Goal: Task Accomplishment & Management: Manage account settings

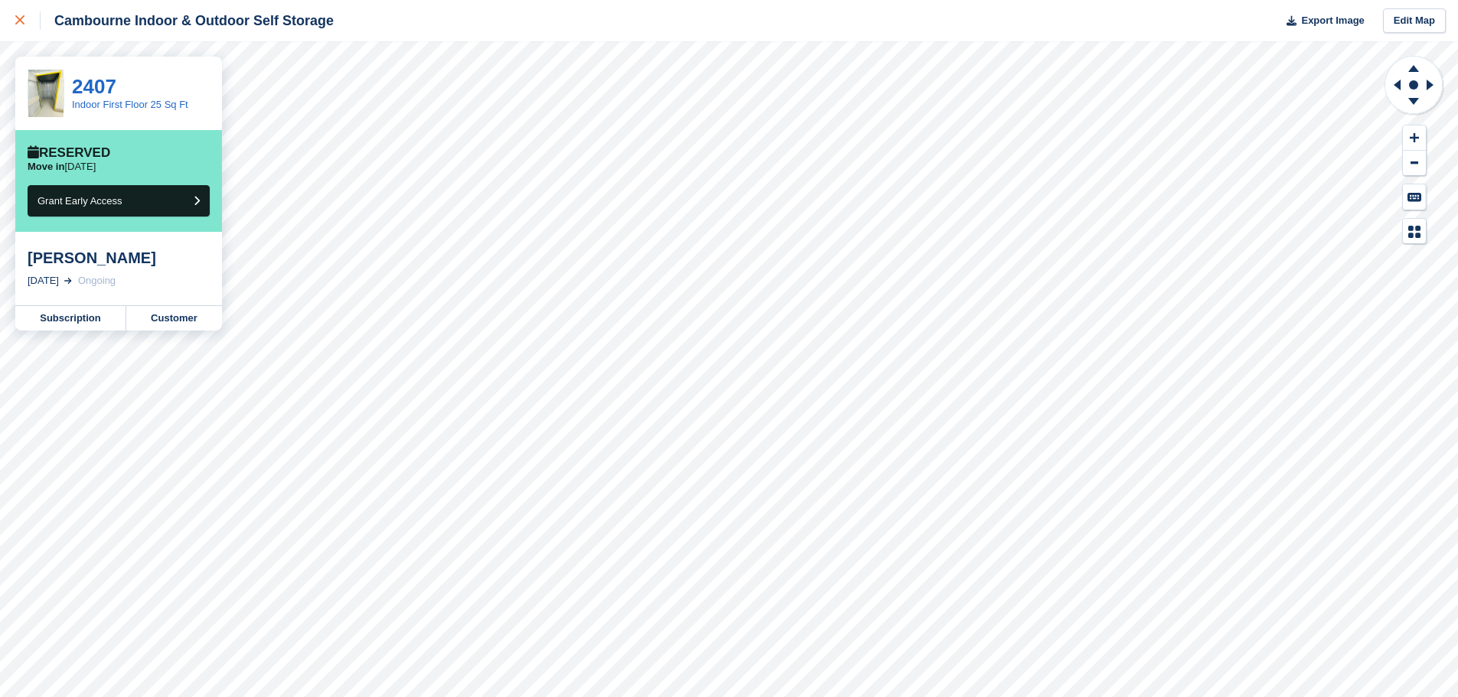
click at [18, 23] on icon at bounding box center [19, 19] width 9 height 9
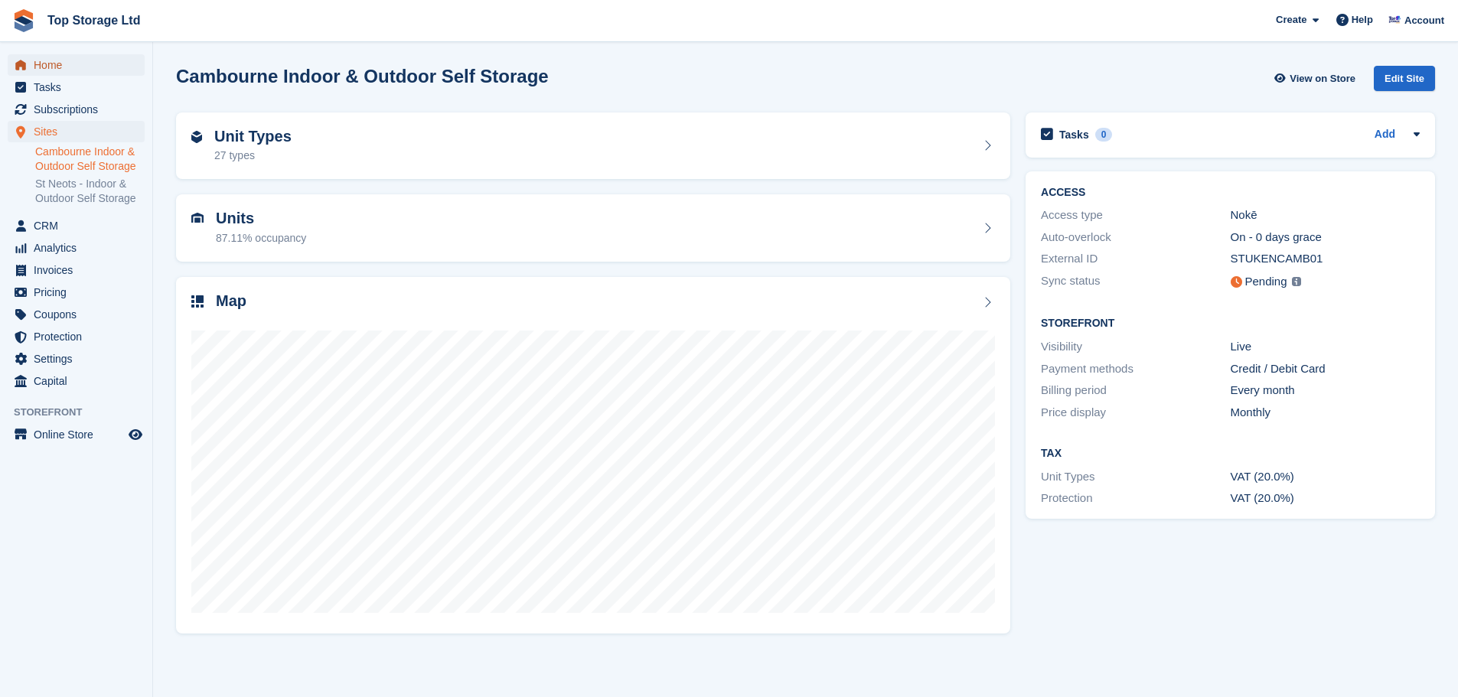
click at [36, 68] on span "Home" at bounding box center [80, 64] width 92 height 21
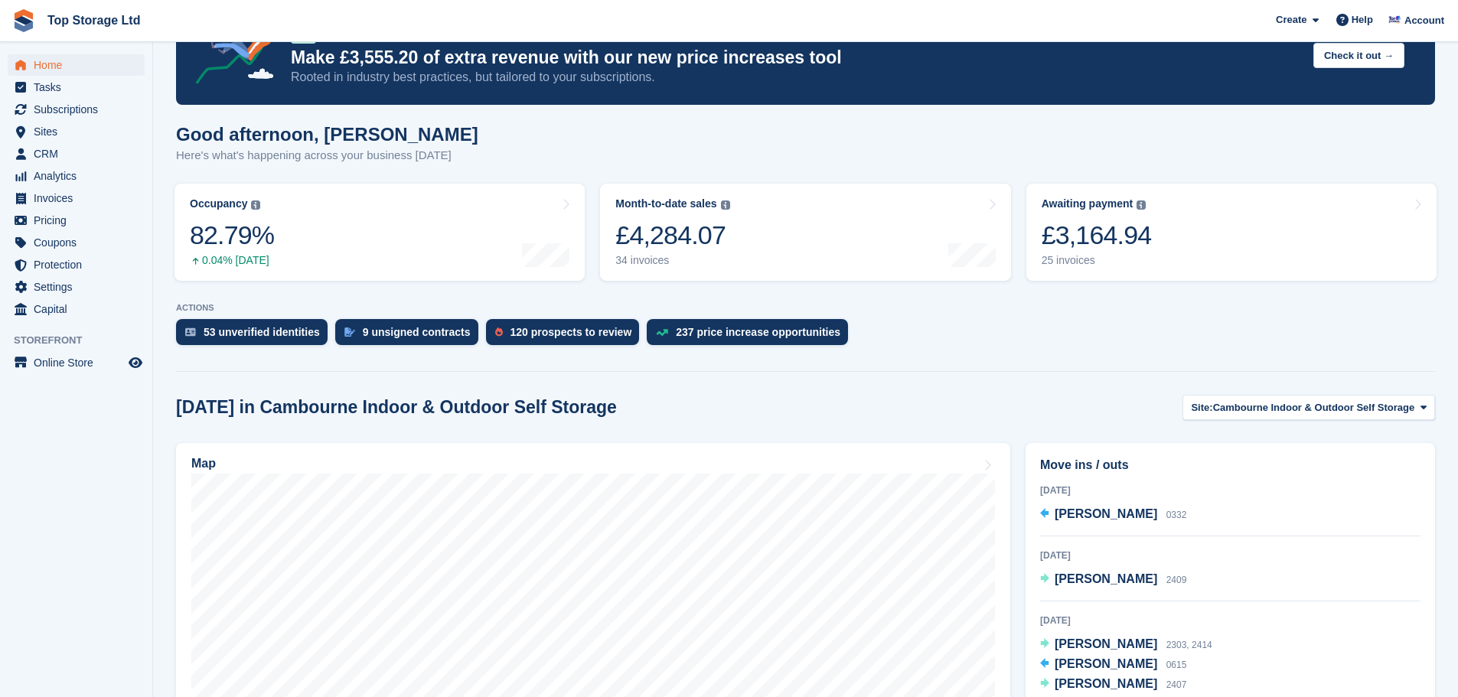
scroll to position [77, 0]
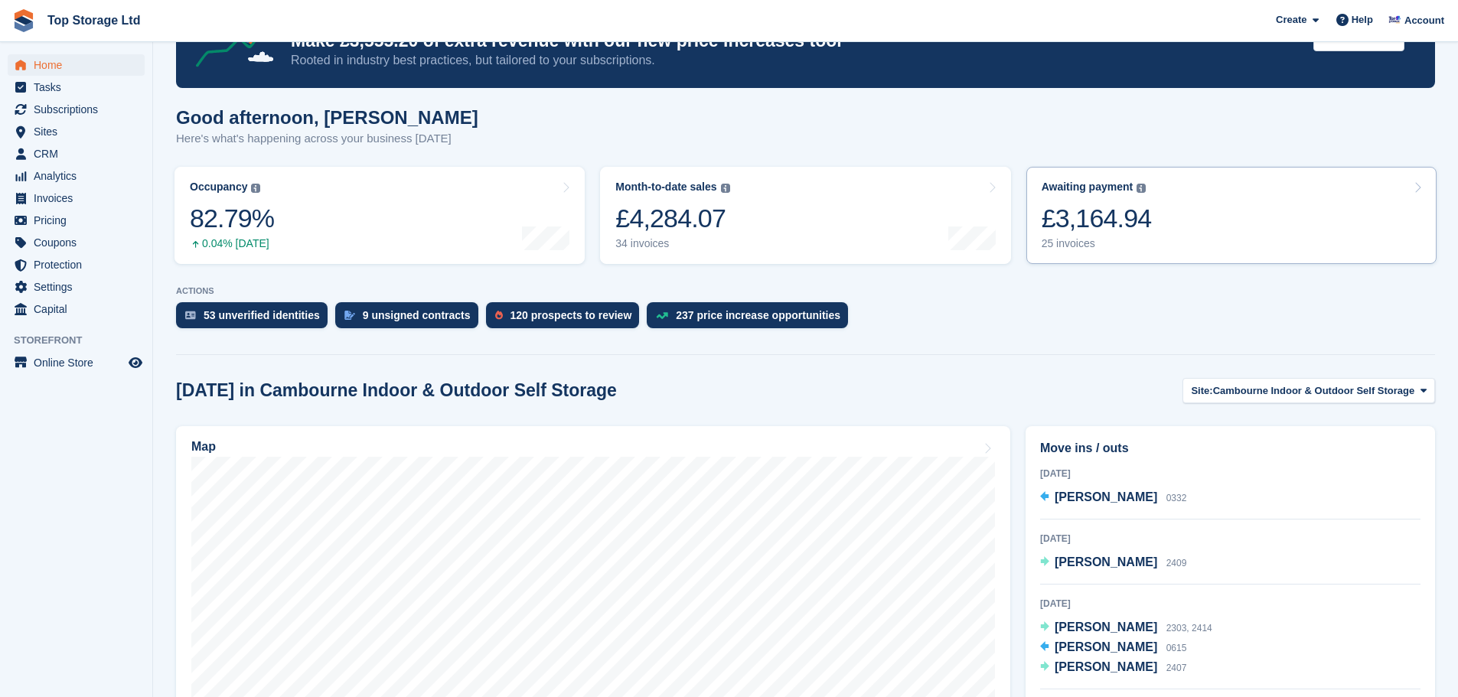
click at [1090, 209] on div "£3,164.94" at bounding box center [1096, 218] width 110 height 31
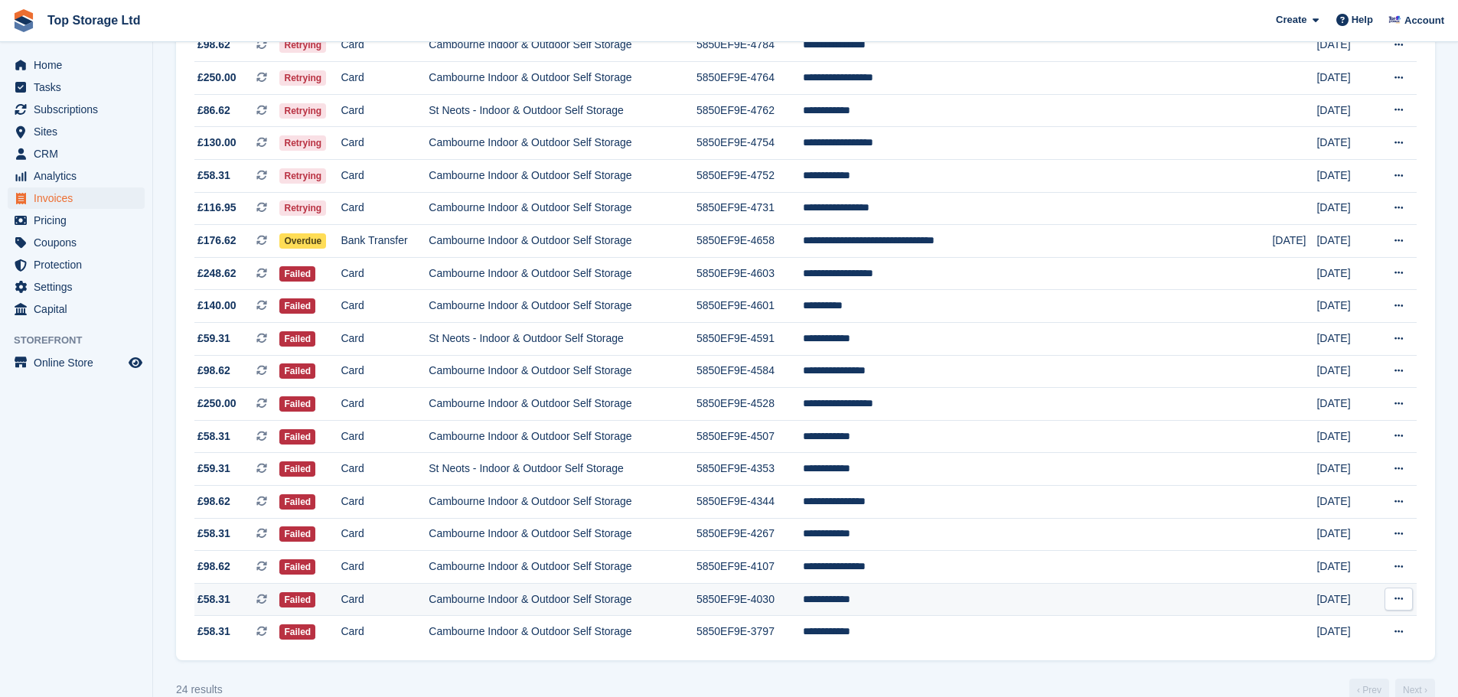
scroll to position [418, 0]
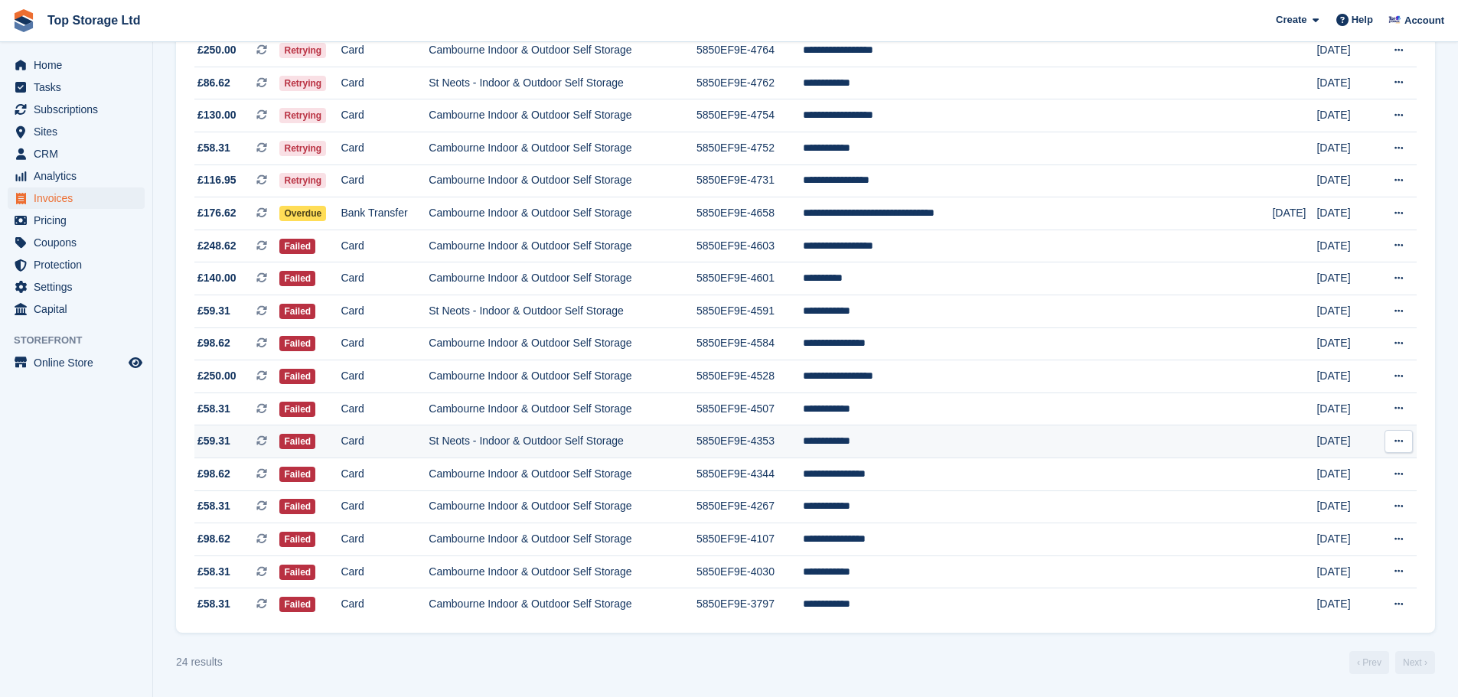
click at [500, 438] on td "St Neots - Indoor & Outdoor Self Storage" at bounding box center [562, 441] width 268 height 33
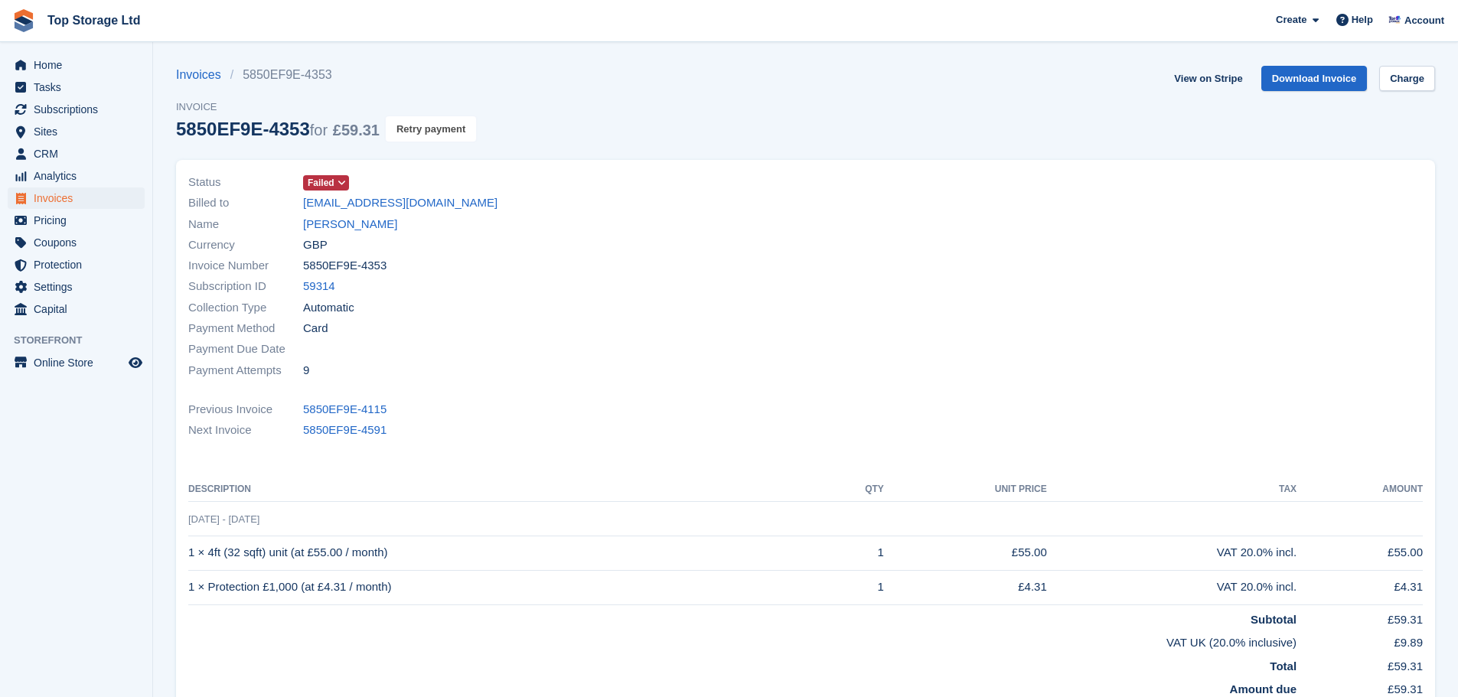
drag, startPoint x: 448, startPoint y: 132, endPoint x: 816, endPoint y: 49, distance: 378.1
click at [448, 132] on button "Retry payment" at bounding box center [431, 128] width 90 height 25
click at [1226, 77] on link "View on Stripe" at bounding box center [1208, 78] width 80 height 25
click at [58, 62] on span "Home" at bounding box center [80, 64] width 92 height 21
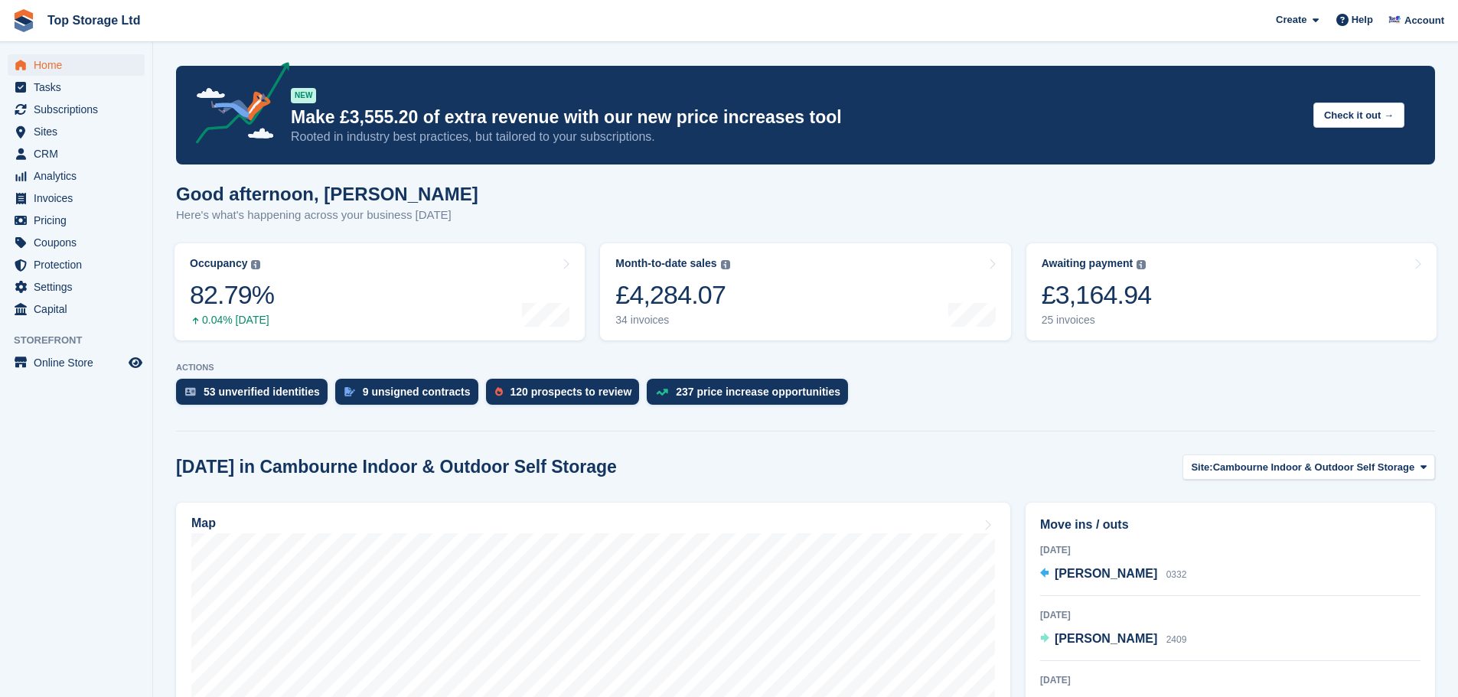
click at [1103, 303] on div "£3,164.94" at bounding box center [1096, 294] width 110 height 31
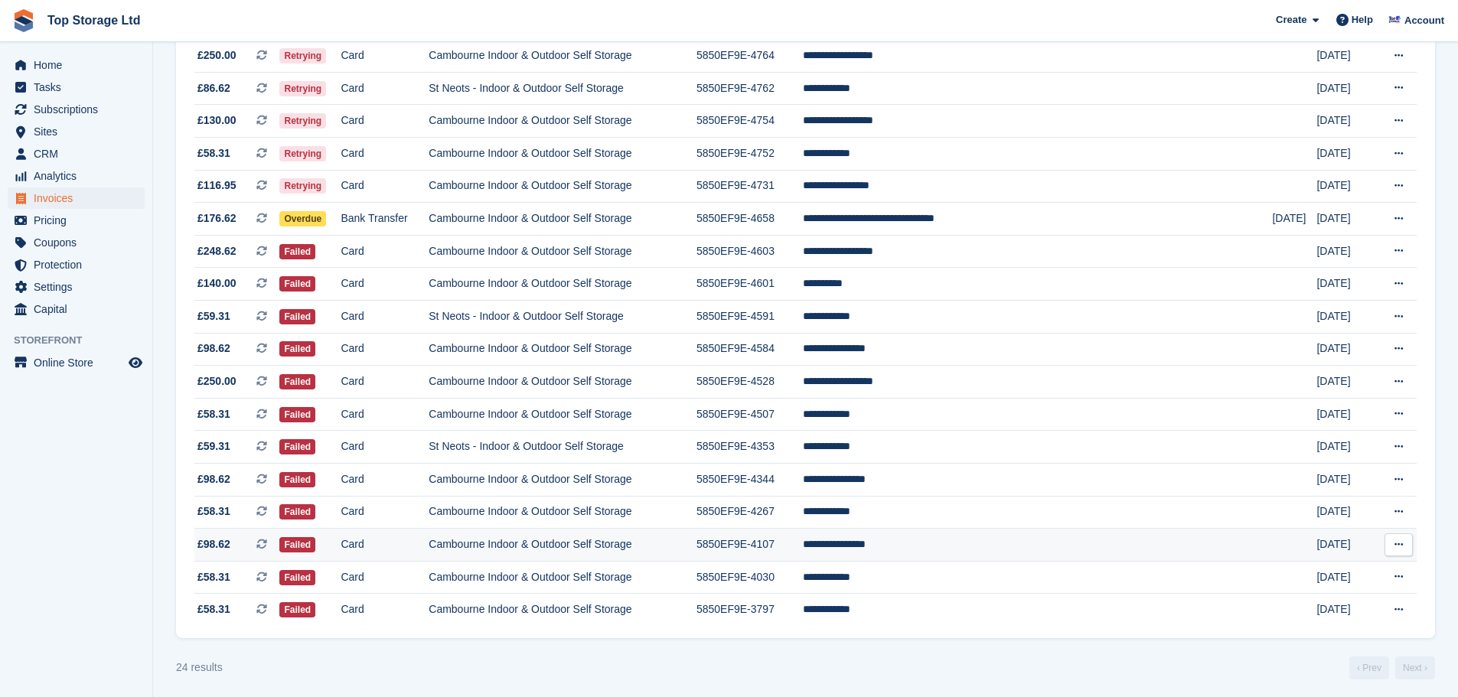
scroll to position [418, 0]
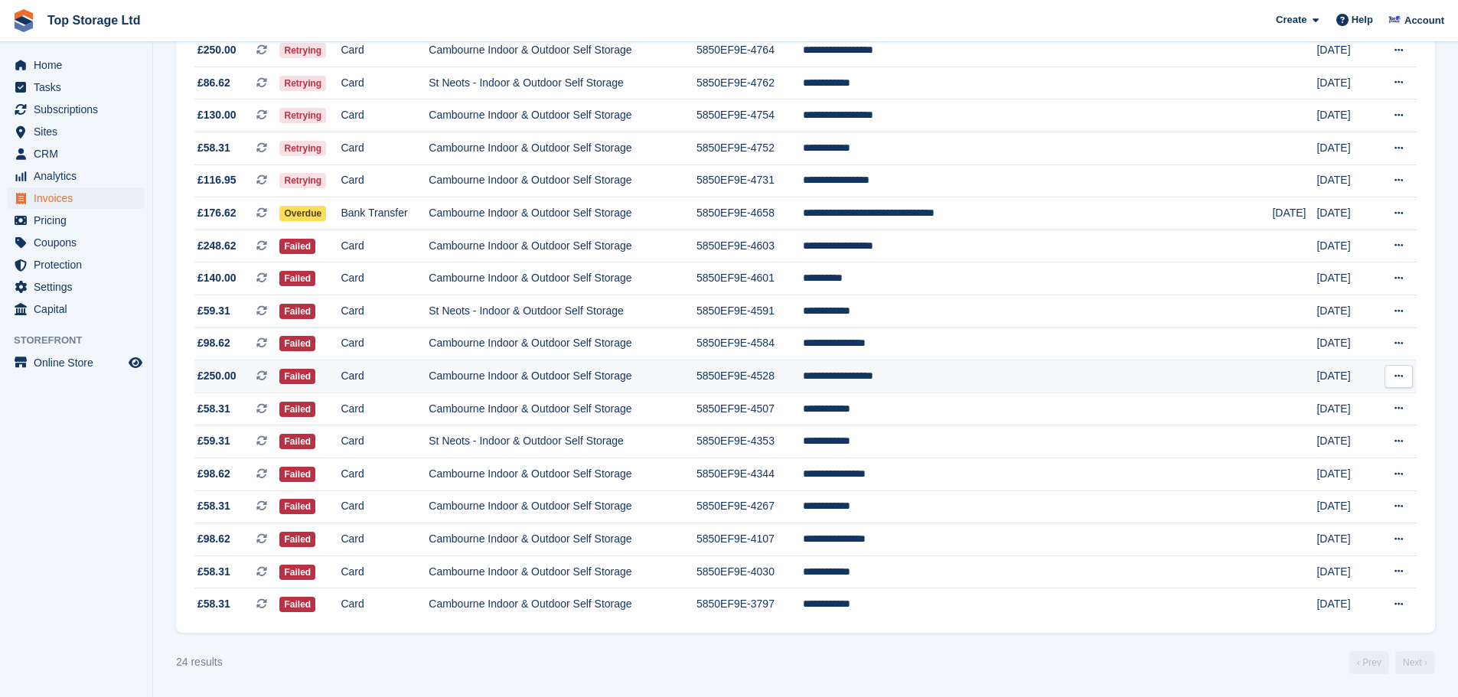
click at [922, 373] on td "**********" at bounding box center [1038, 376] width 470 height 33
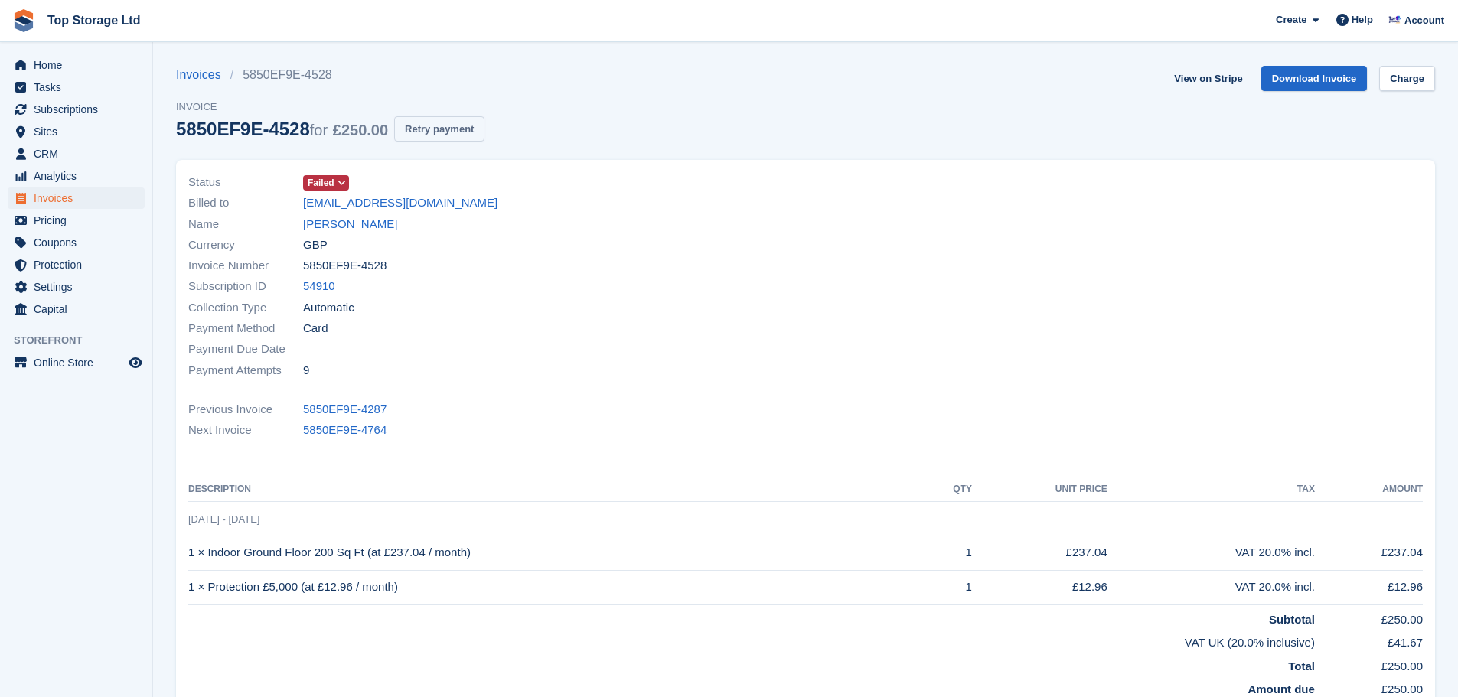
click at [445, 133] on button "Retry payment" at bounding box center [439, 128] width 90 height 25
click at [340, 223] on link "[PERSON_NAME]" at bounding box center [350, 225] width 94 height 18
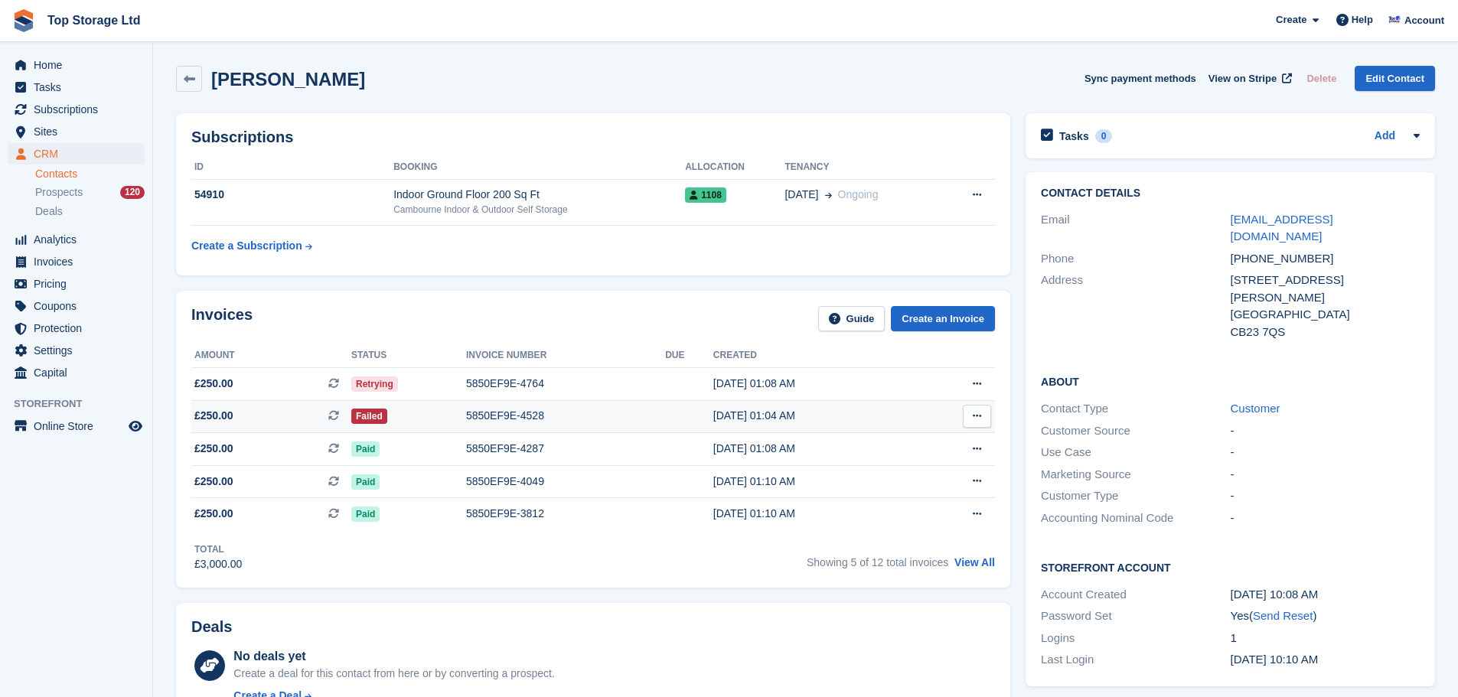
click at [489, 413] on div "5850EF9E-4528" at bounding box center [565, 416] width 199 height 16
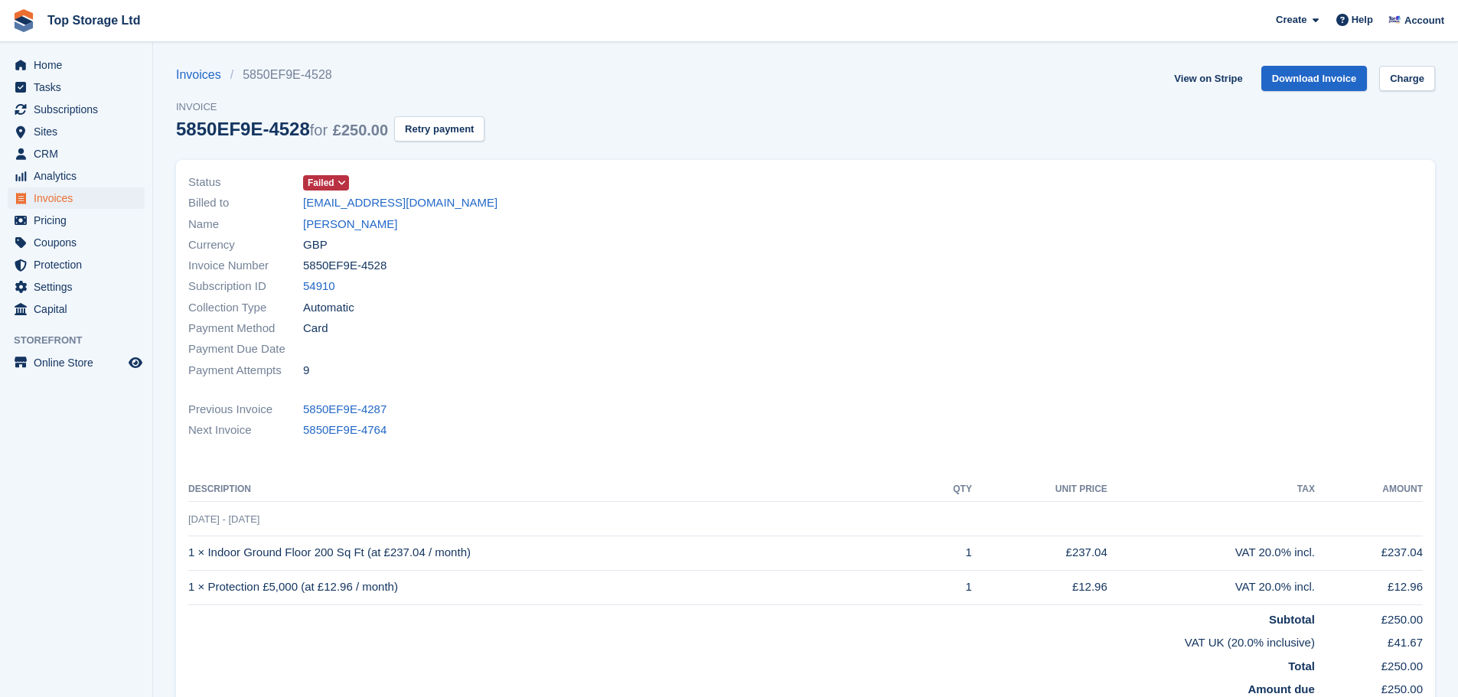
click at [429, 115] on div "Invoices 5850EF9E-4528 Invoice 5850EF9E-4528 for £250.00 Retry payment" at bounding box center [330, 113] width 308 height 94
click at [432, 124] on button "Retry payment" at bounding box center [439, 128] width 90 height 25
click at [1209, 72] on link "View on Stripe" at bounding box center [1208, 78] width 80 height 25
click at [350, 226] on link "[PERSON_NAME]" at bounding box center [350, 225] width 94 height 18
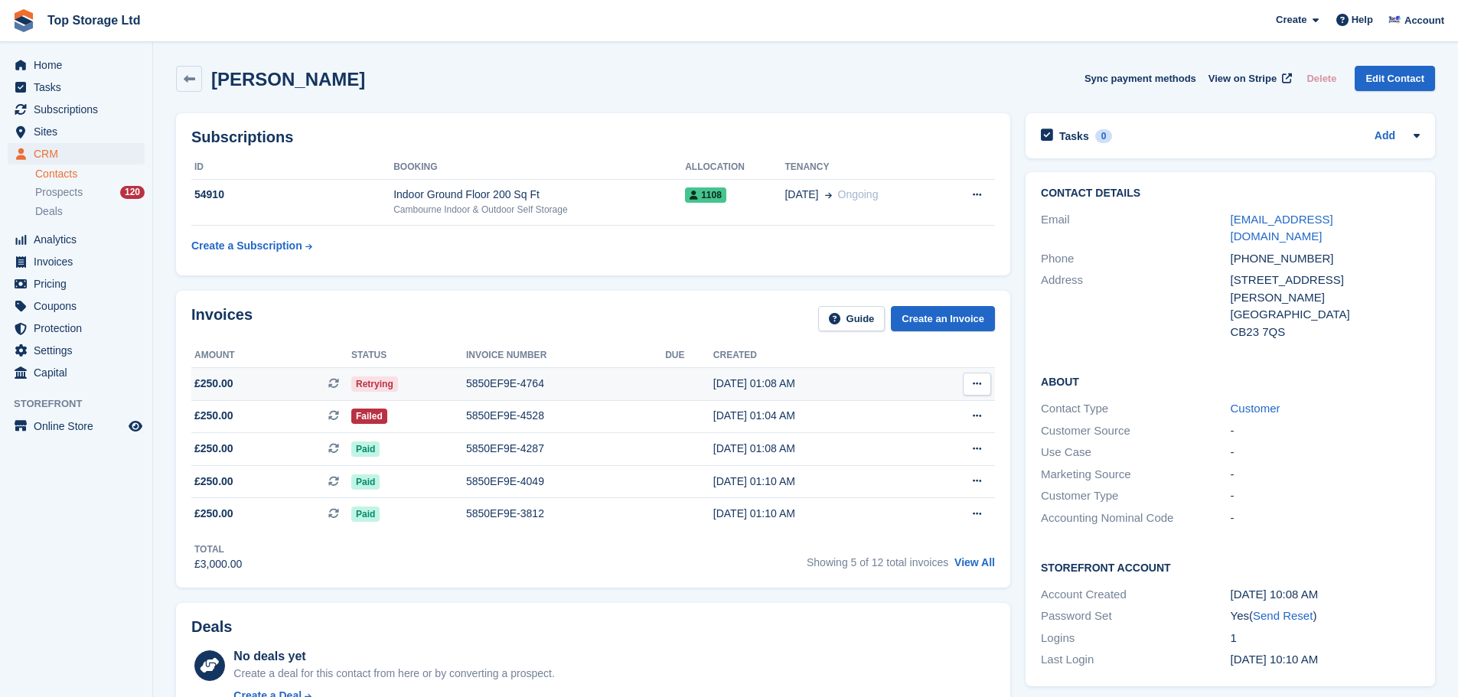
click at [497, 379] on div "5850EF9E-4764" at bounding box center [565, 384] width 199 height 16
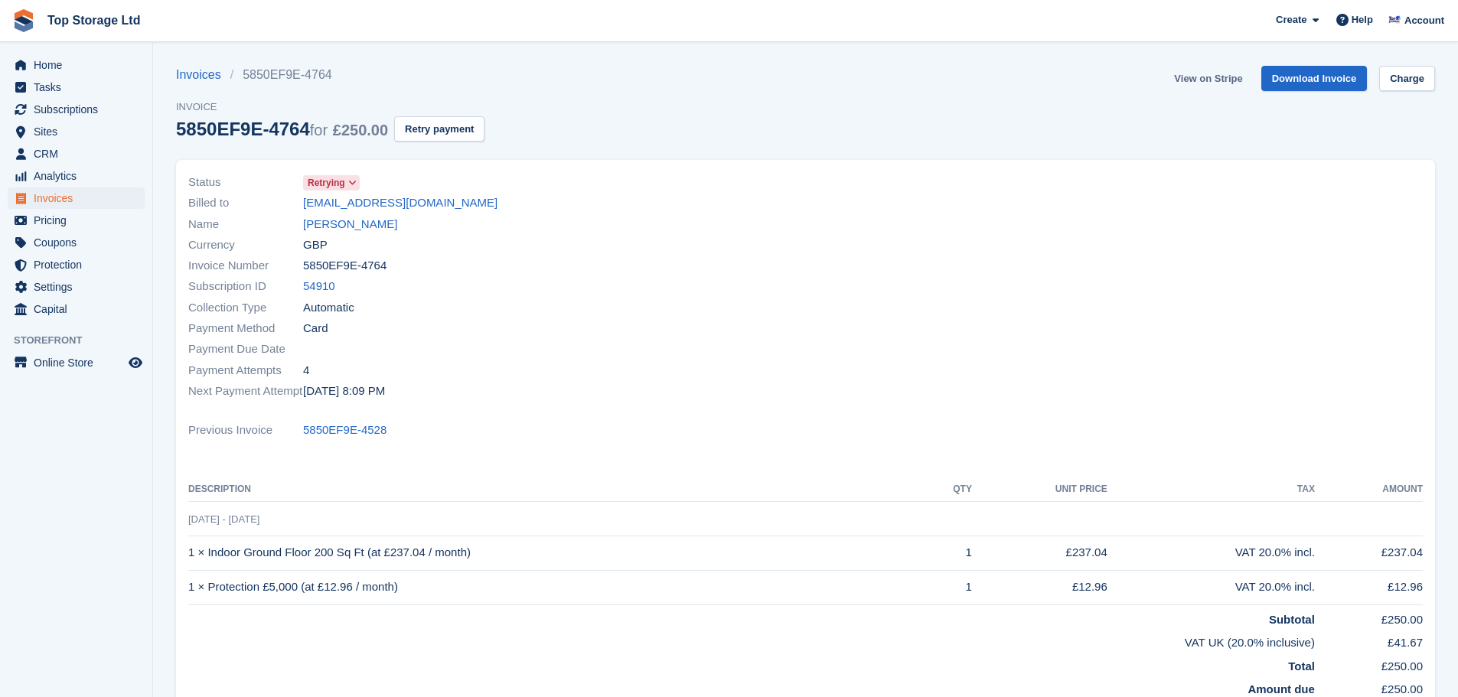
click at [1220, 72] on link "View on Stripe" at bounding box center [1208, 78] width 80 height 25
click at [395, 202] on link "[EMAIL_ADDRESS][DOMAIN_NAME]" at bounding box center [400, 203] width 194 height 18
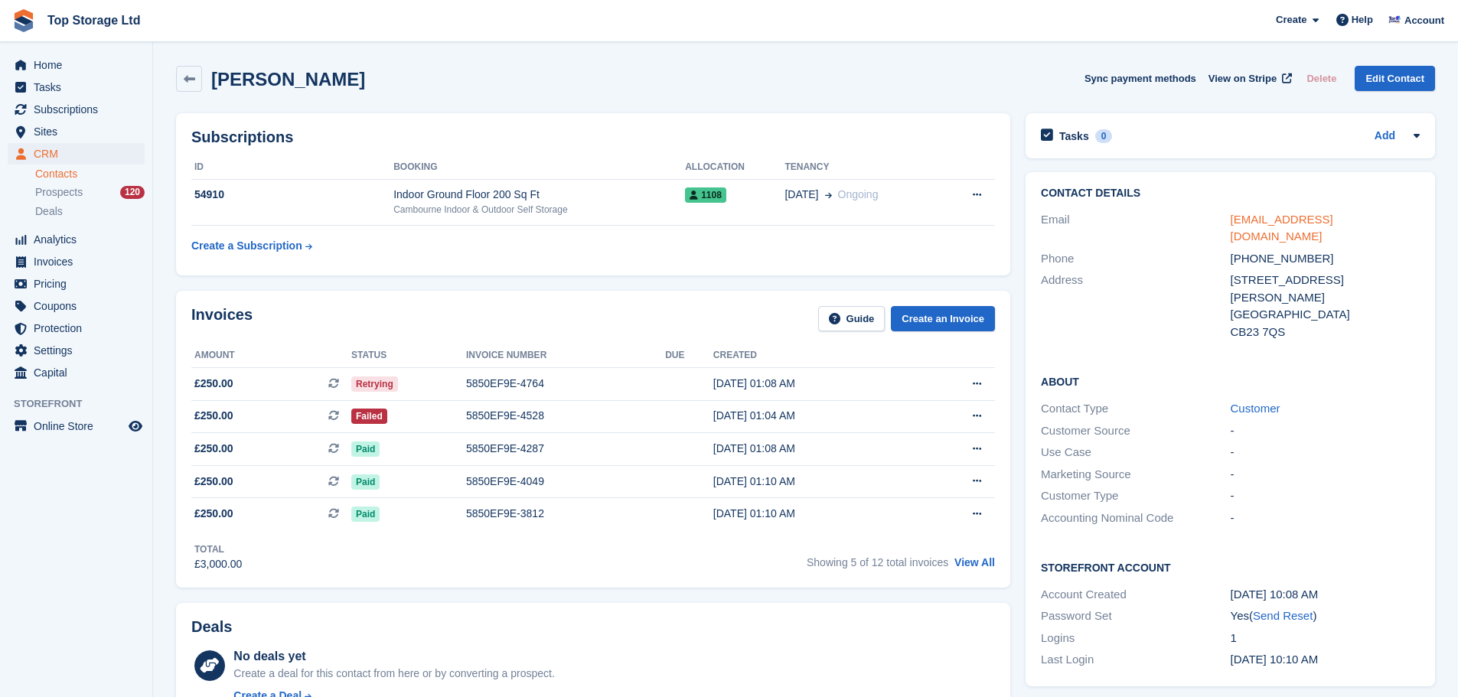
click at [1333, 223] on link "[EMAIL_ADDRESS][DOMAIN_NAME]" at bounding box center [1281, 228] width 103 height 31
click at [64, 63] on span "Home" at bounding box center [80, 64] width 92 height 21
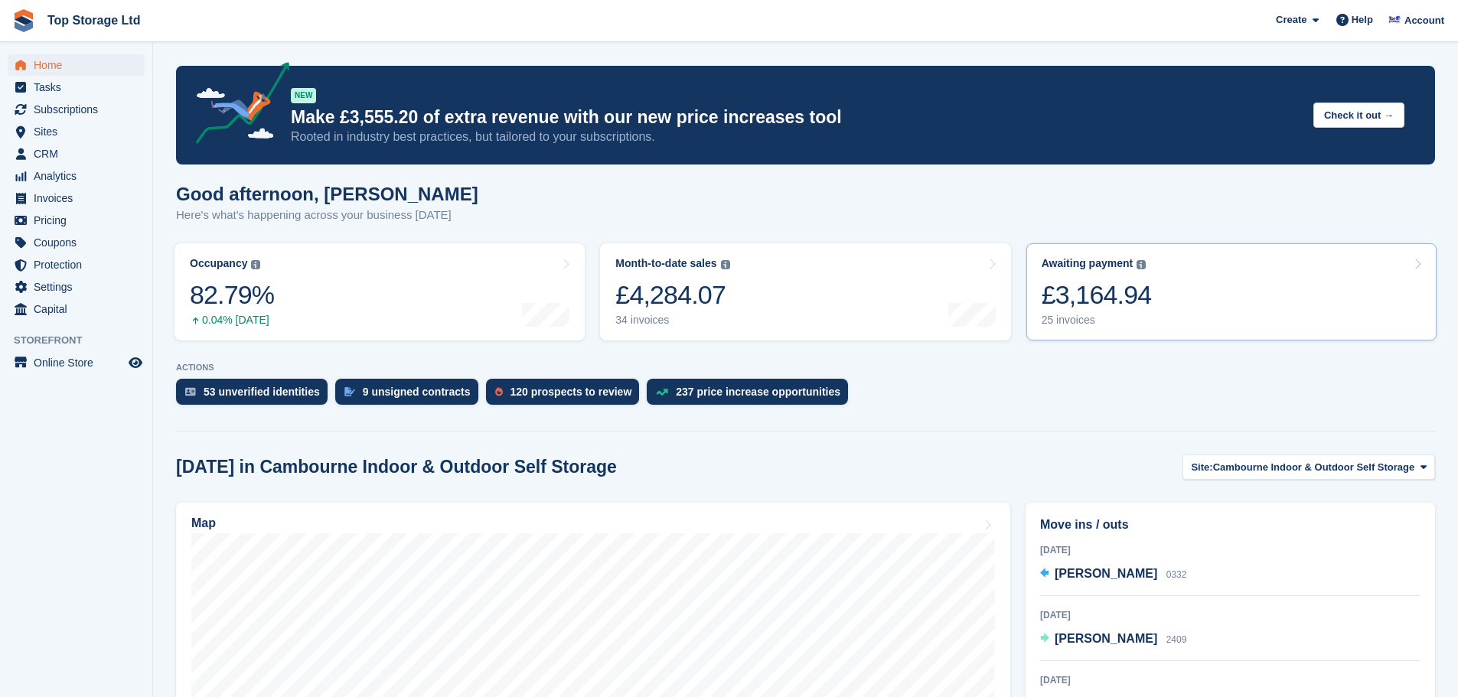
click at [1154, 299] on link "Awaiting payment The total outstanding balance on all open invoices. £3,164.94 …" at bounding box center [1231, 291] width 410 height 97
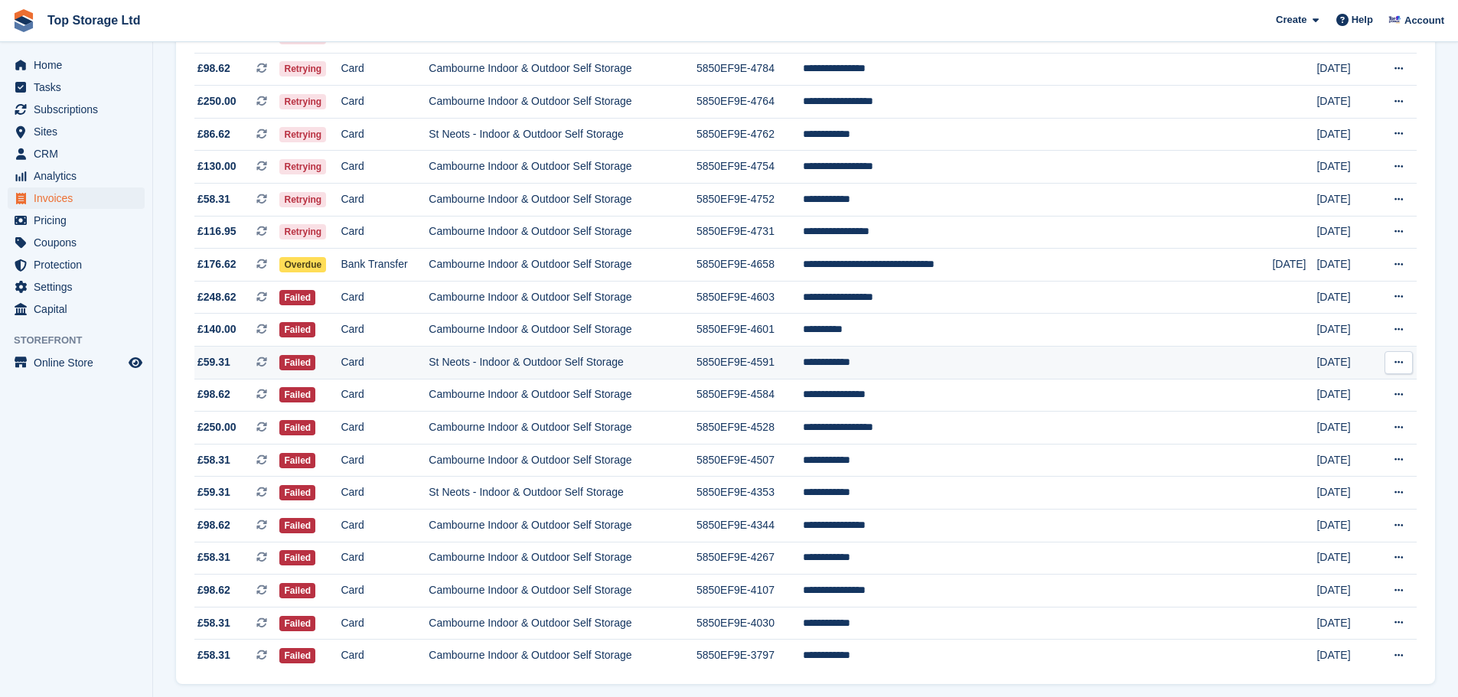
scroll to position [341, 0]
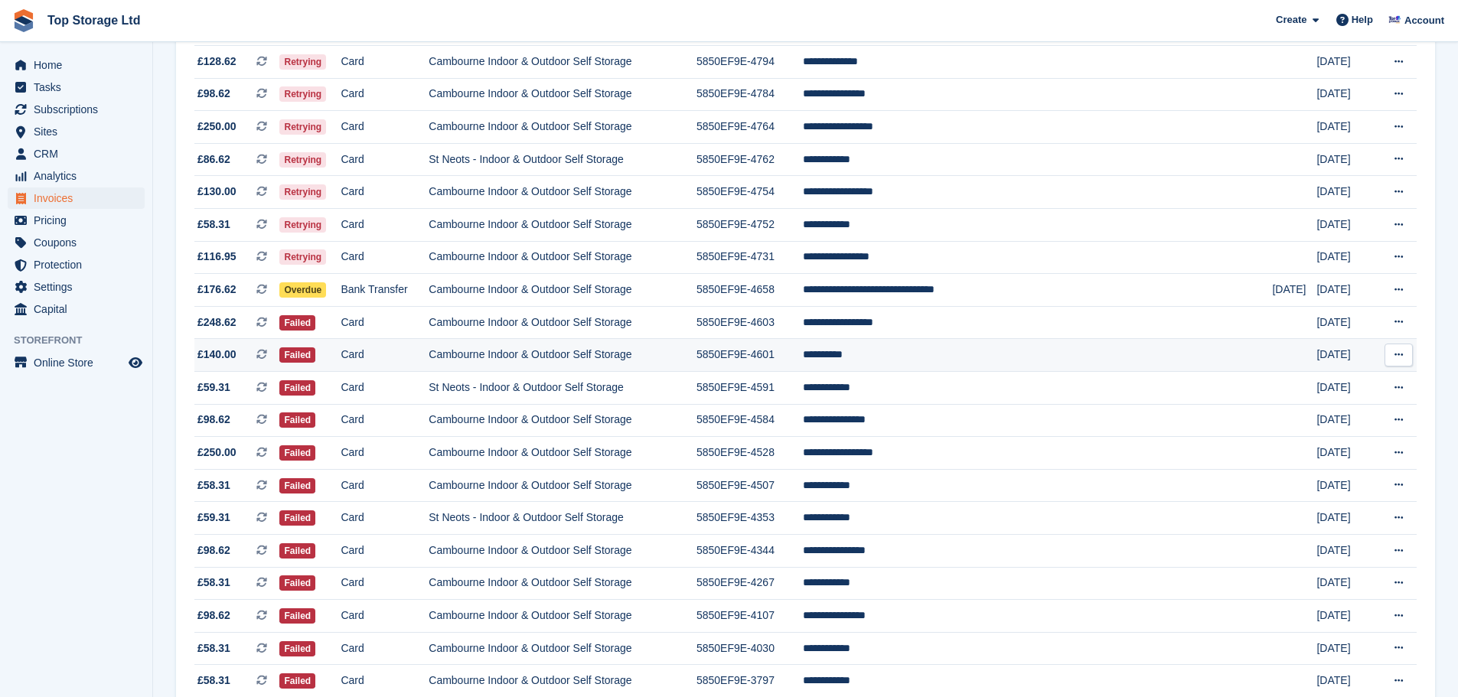
click at [935, 353] on td "**********" at bounding box center [1038, 355] width 470 height 33
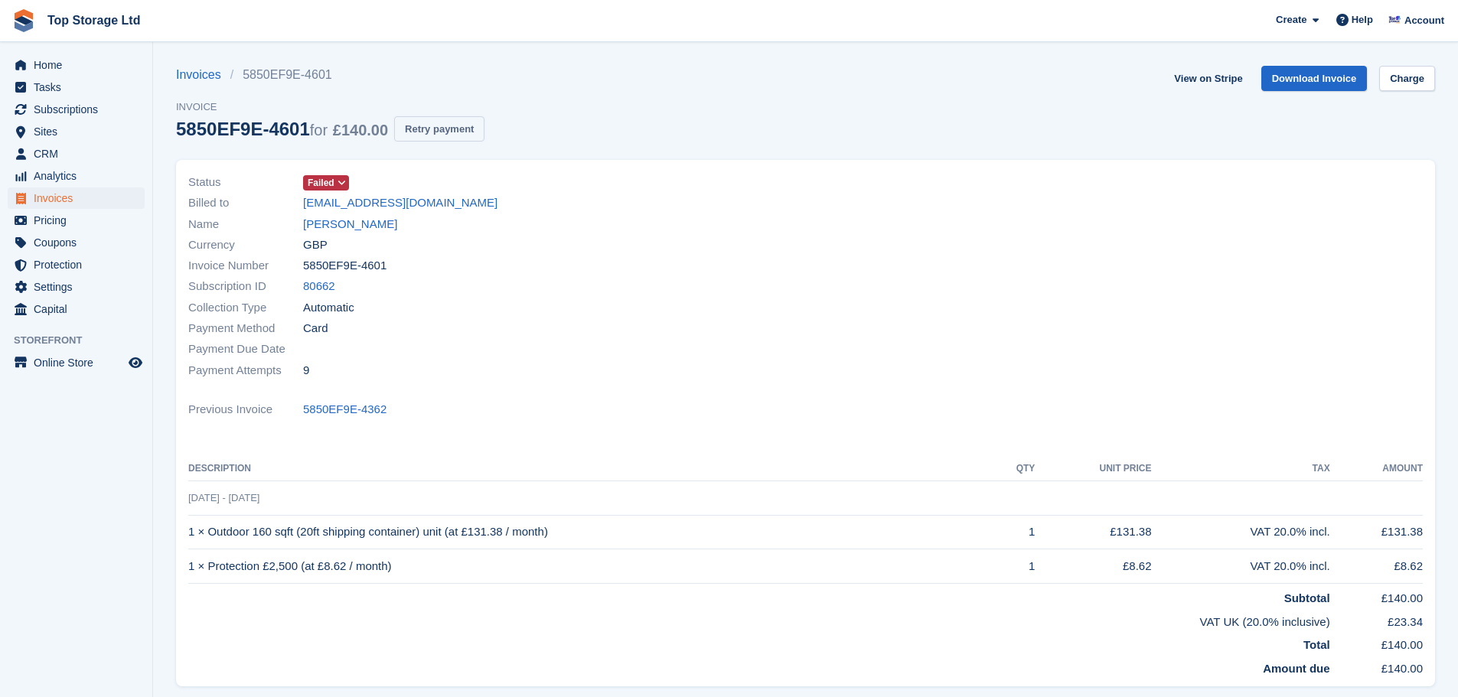
click at [445, 132] on button "Retry payment" at bounding box center [439, 128] width 90 height 25
click at [1230, 73] on link "View on Stripe" at bounding box center [1208, 78] width 80 height 25
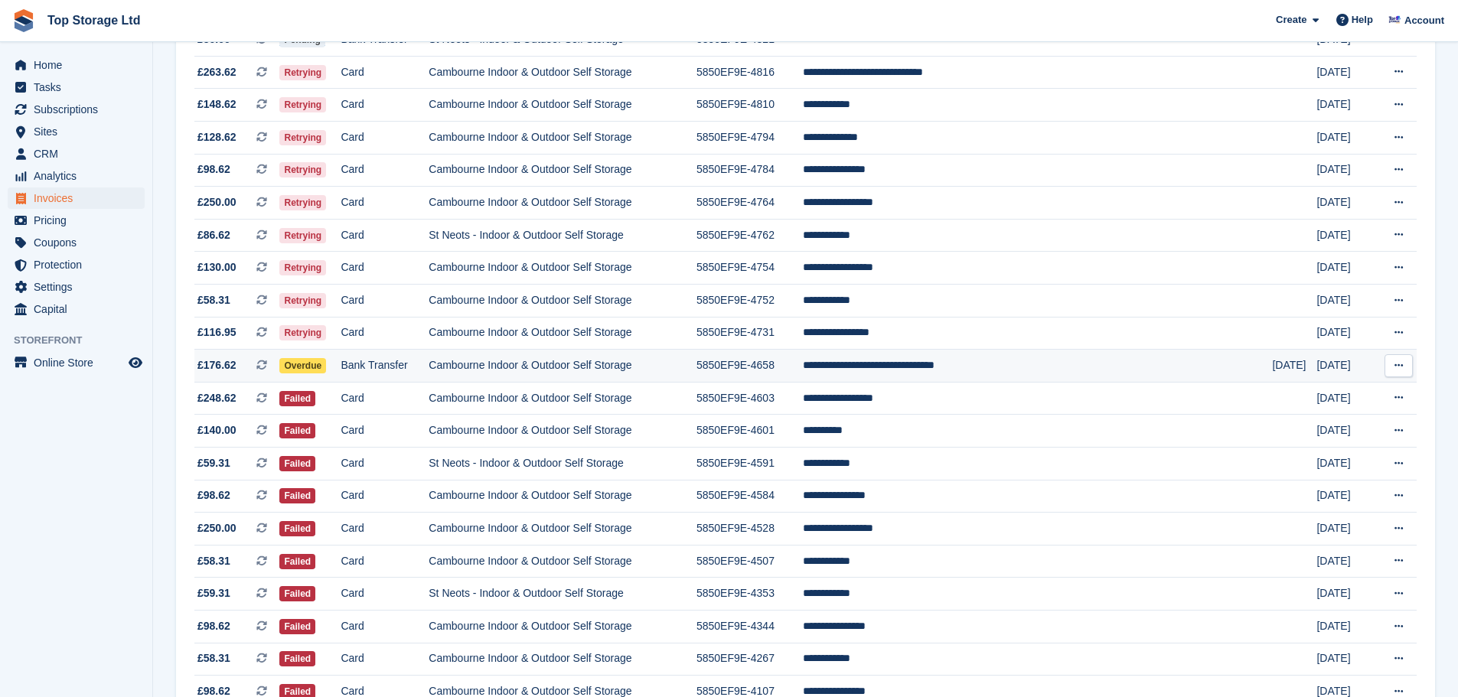
scroll to position [265, 0]
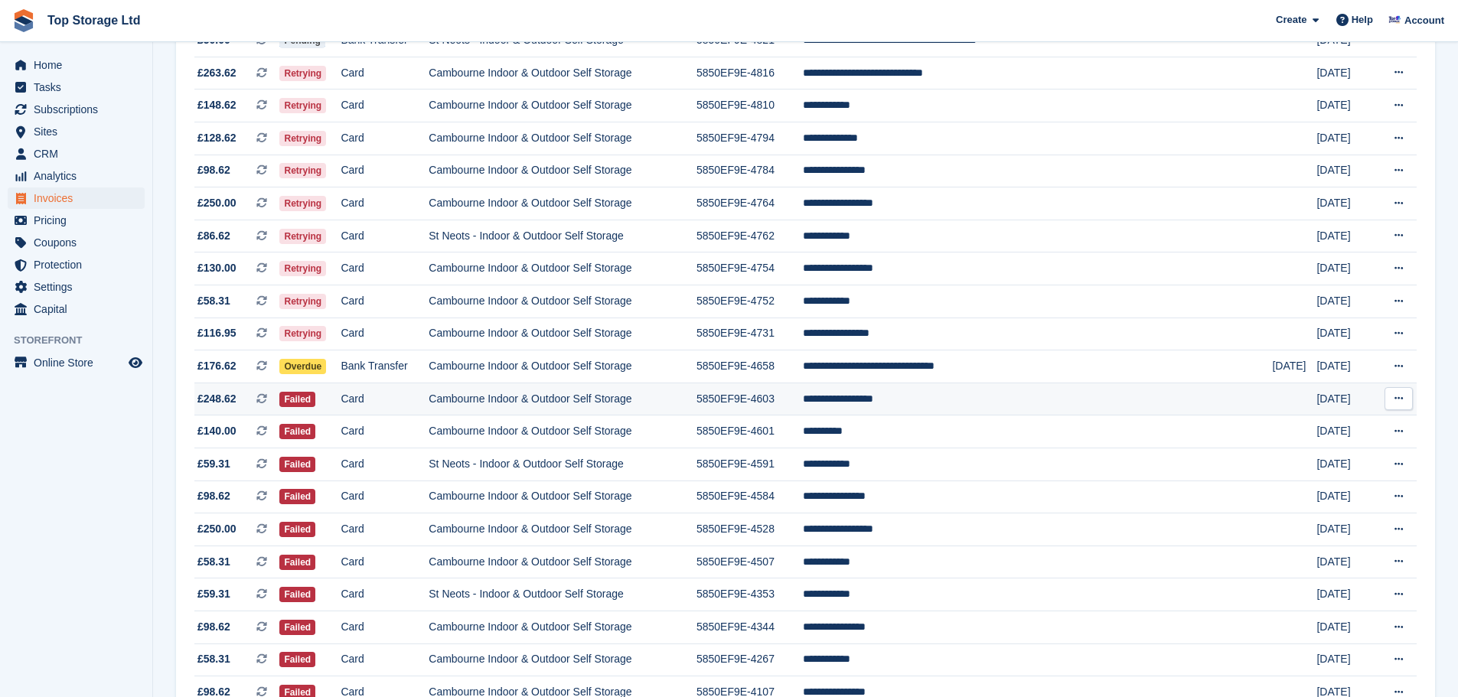
click at [943, 402] on td "**********" at bounding box center [1038, 399] width 470 height 33
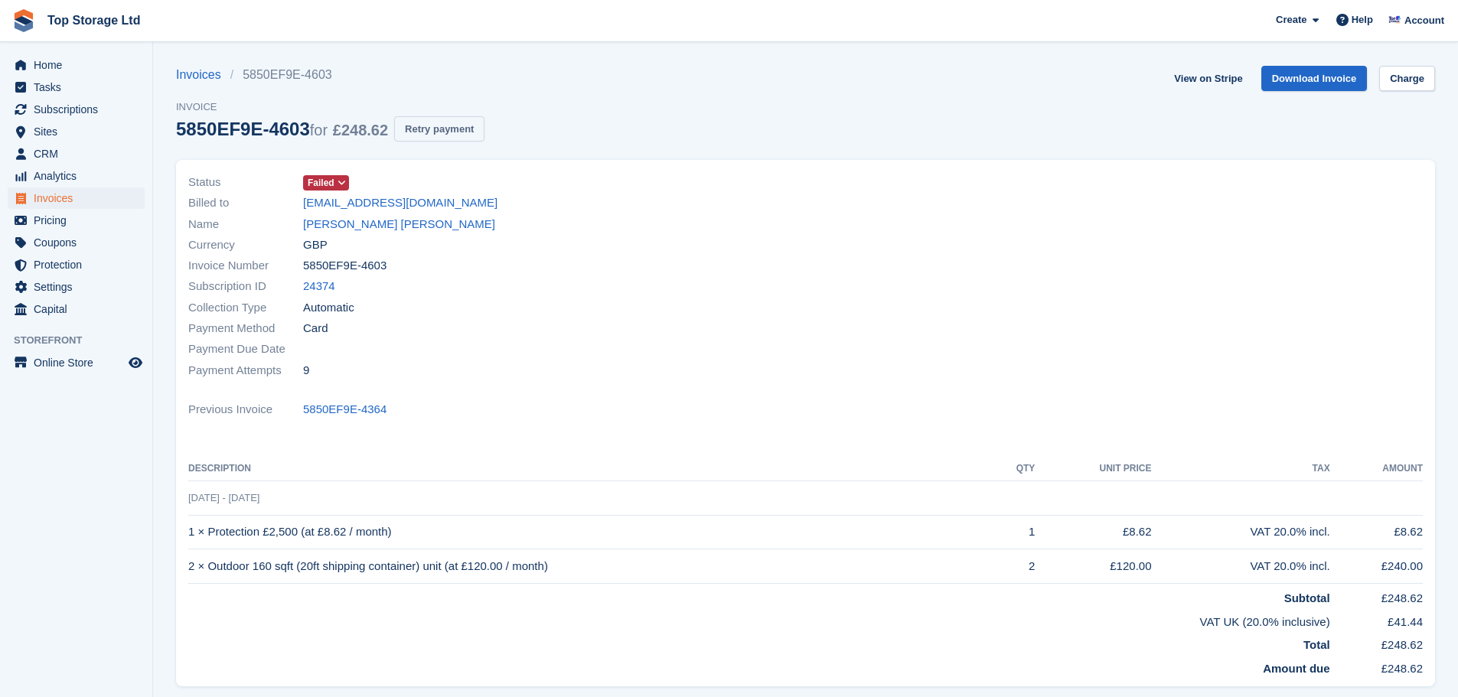
click at [425, 131] on button "Retry payment" at bounding box center [439, 128] width 90 height 25
click at [1207, 83] on link "View on Stripe" at bounding box center [1208, 78] width 80 height 25
click at [60, 64] on span "Home" at bounding box center [80, 64] width 92 height 21
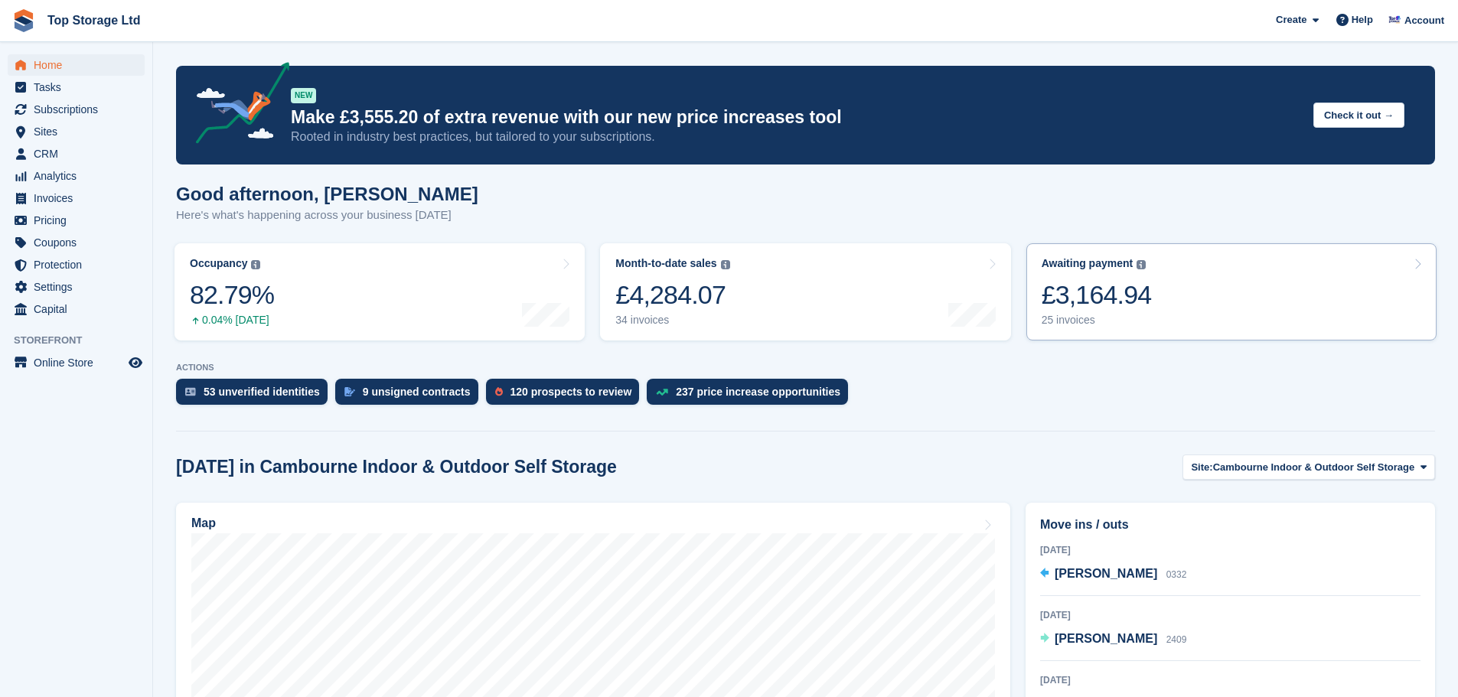
click at [1136, 325] on div "25 invoices" at bounding box center [1096, 320] width 110 height 13
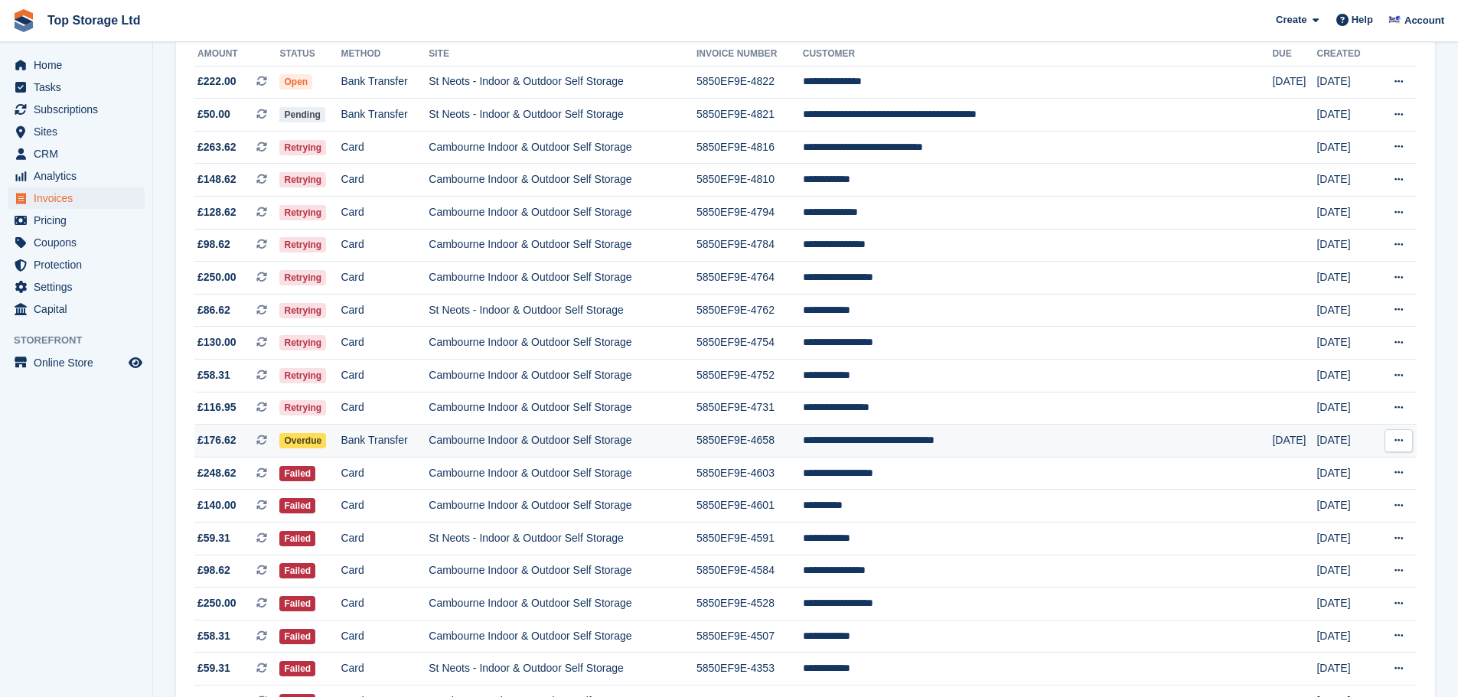
scroll to position [153, 0]
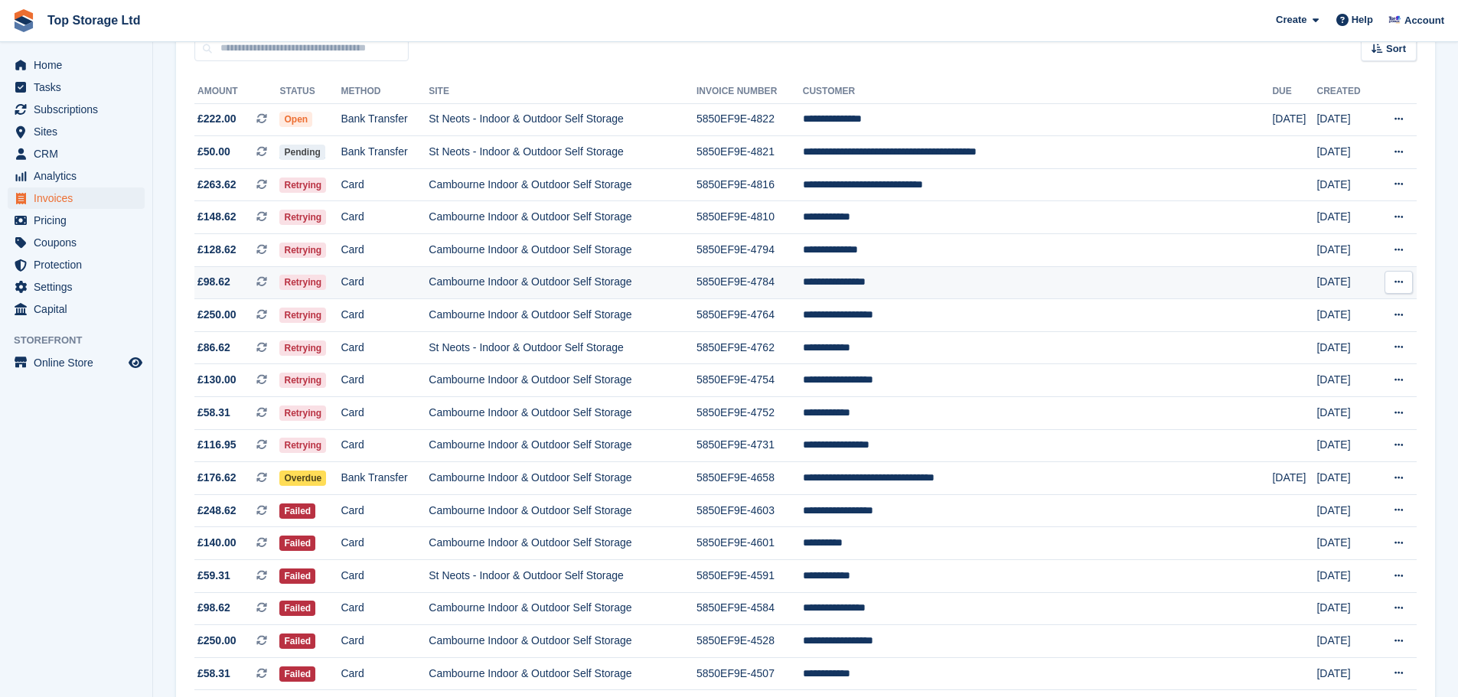
click at [943, 284] on td "**********" at bounding box center [1038, 282] width 470 height 33
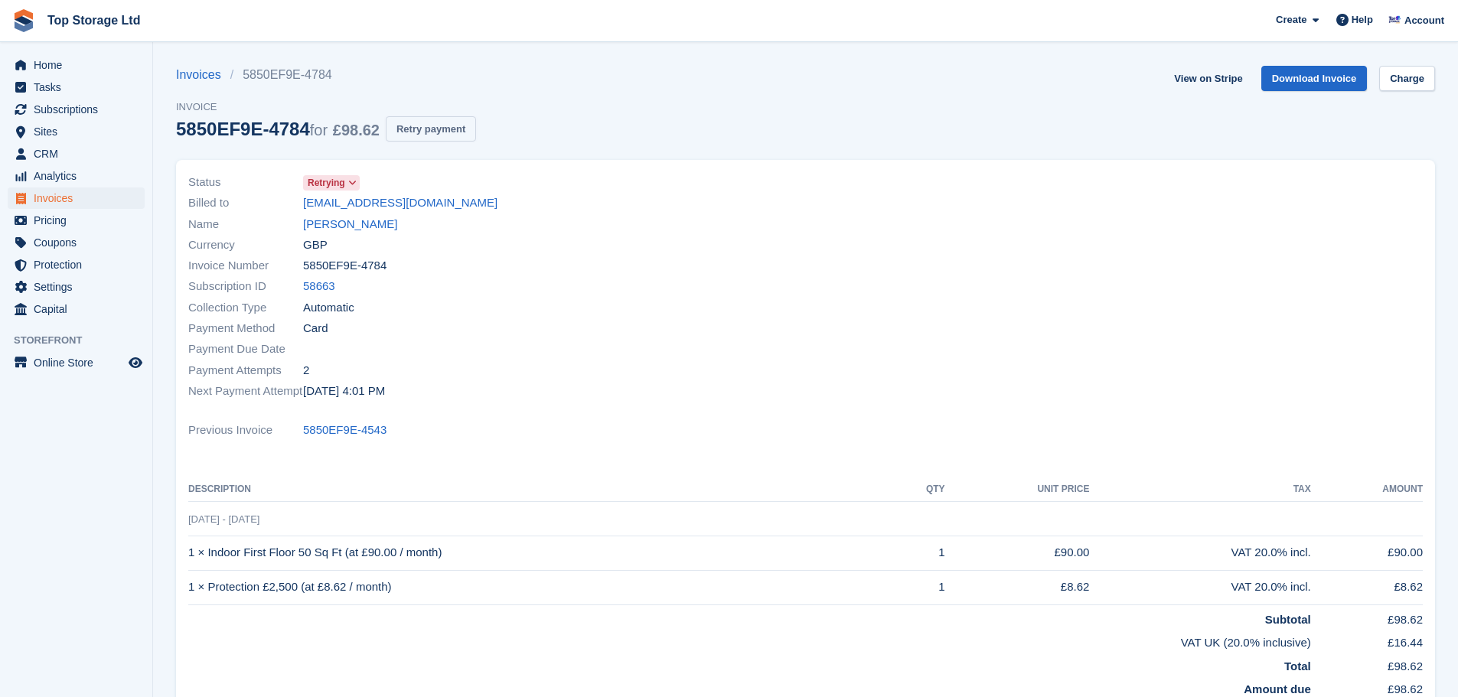
click at [448, 119] on button "Retry payment" at bounding box center [431, 128] width 90 height 25
click at [1218, 84] on link "View on Stripe" at bounding box center [1208, 78] width 80 height 25
drag, startPoint x: 456, startPoint y: 206, endPoint x: 305, endPoint y: 208, distance: 151.5
click at [305, 208] on div "Billed to smatkinson1@yahoo.co.uk" at bounding box center [492, 203] width 608 height 21
copy link "smatkinson1@yahoo.co.uk"
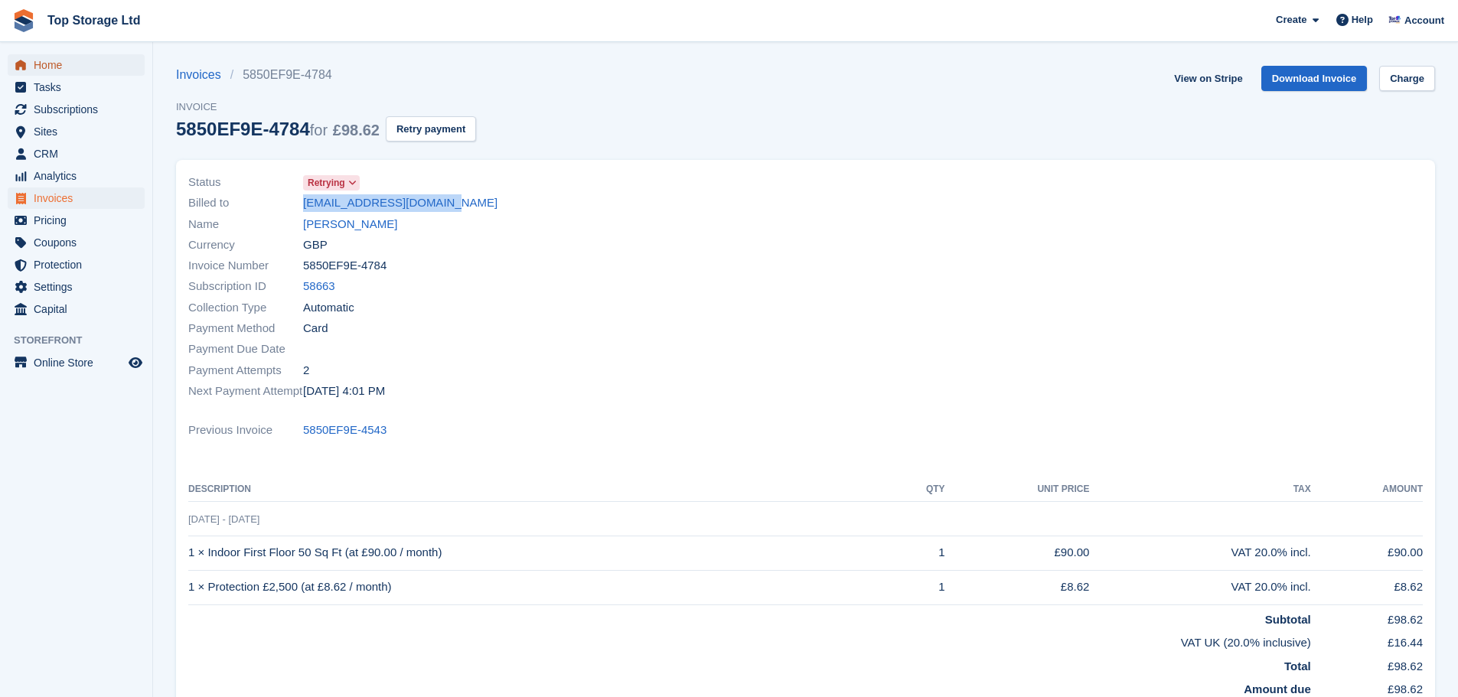
click at [60, 62] on span "Home" at bounding box center [80, 64] width 92 height 21
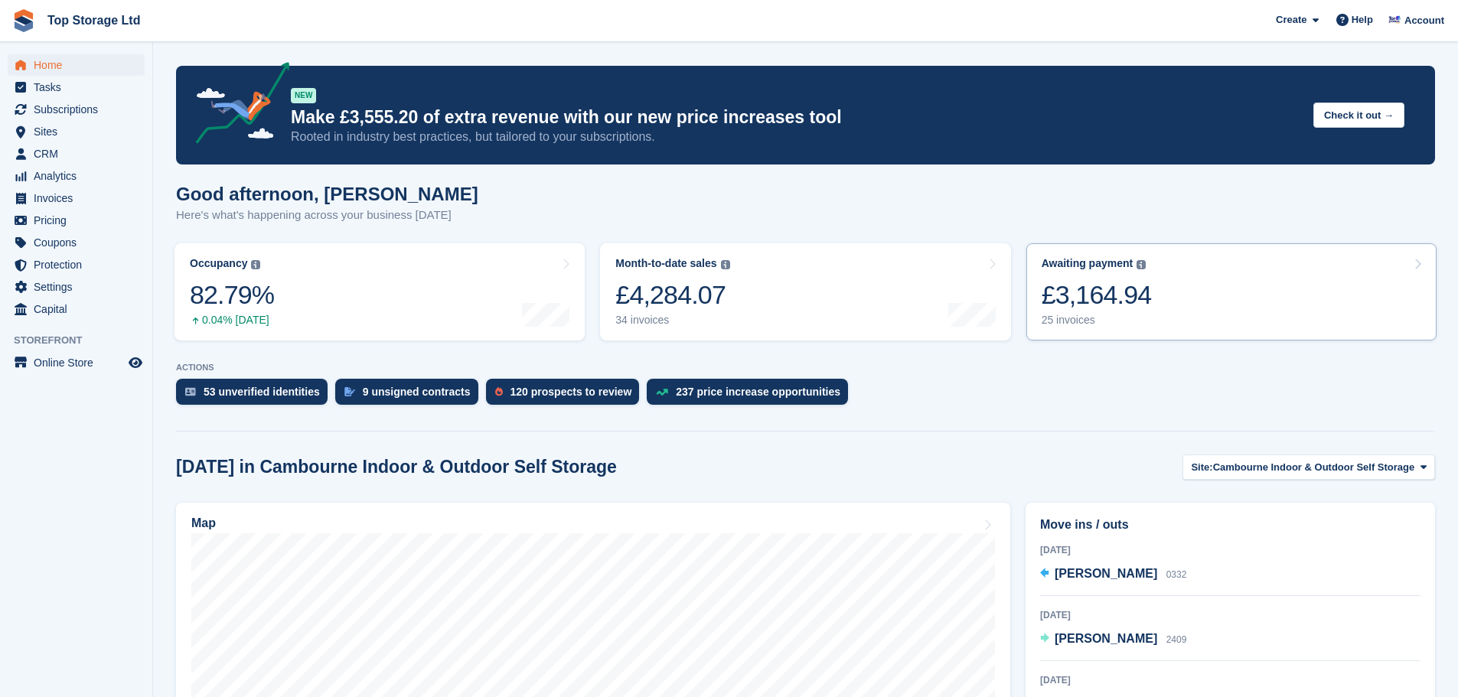
click at [1109, 297] on div "£3,164.94" at bounding box center [1096, 294] width 110 height 31
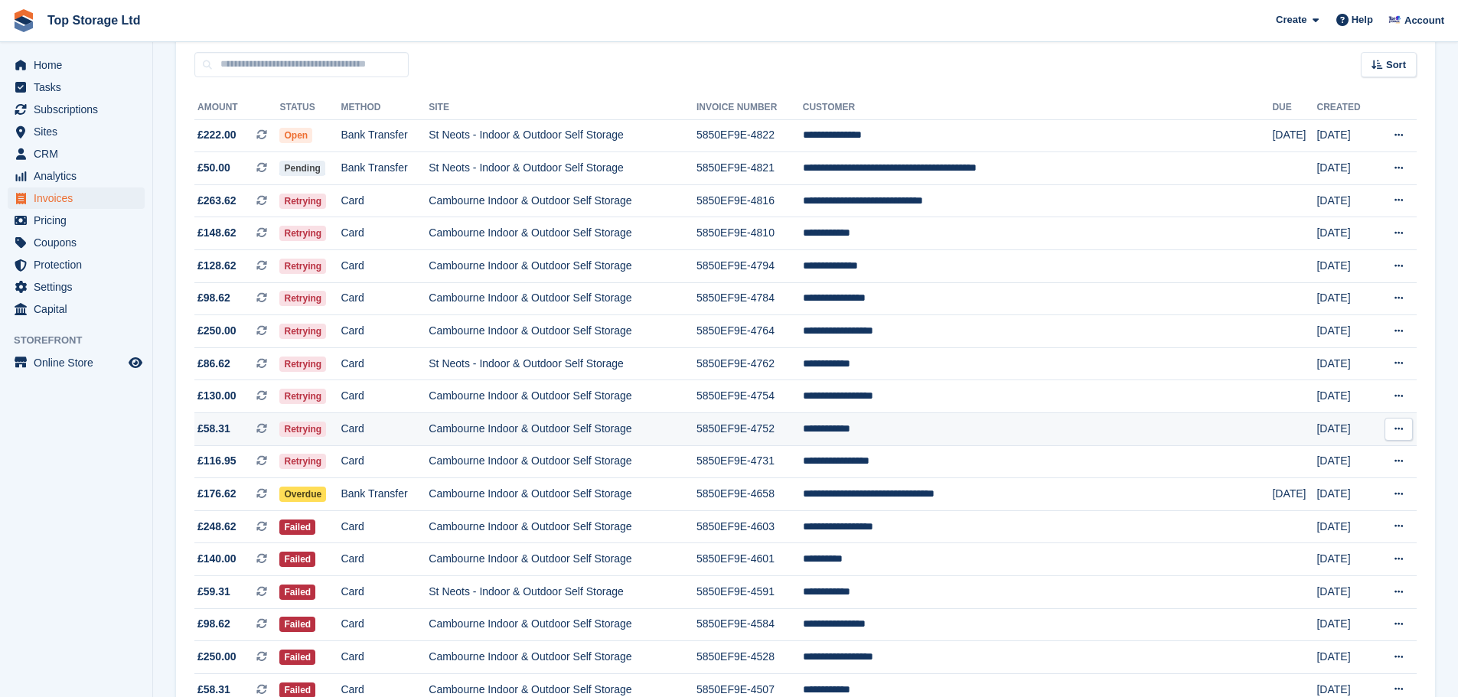
scroll to position [153, 0]
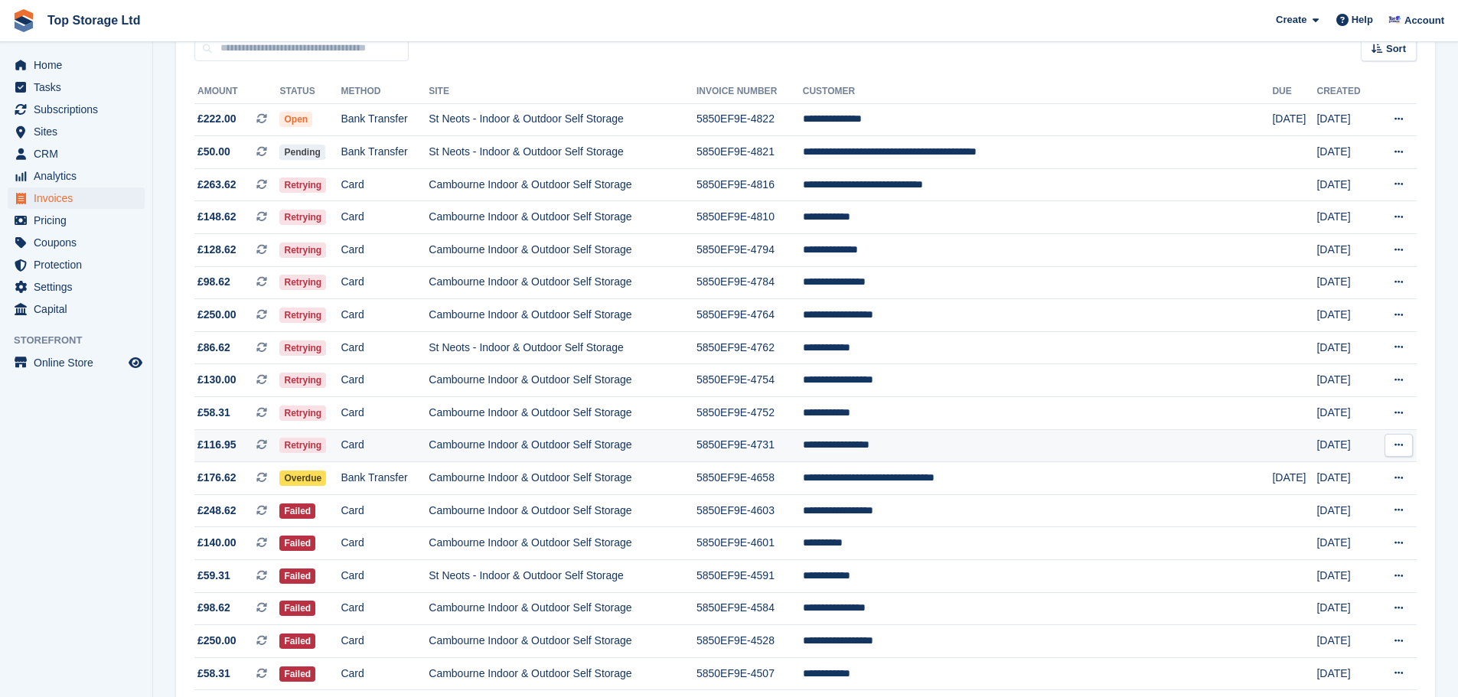
click at [907, 441] on td "**********" at bounding box center [1038, 445] width 470 height 33
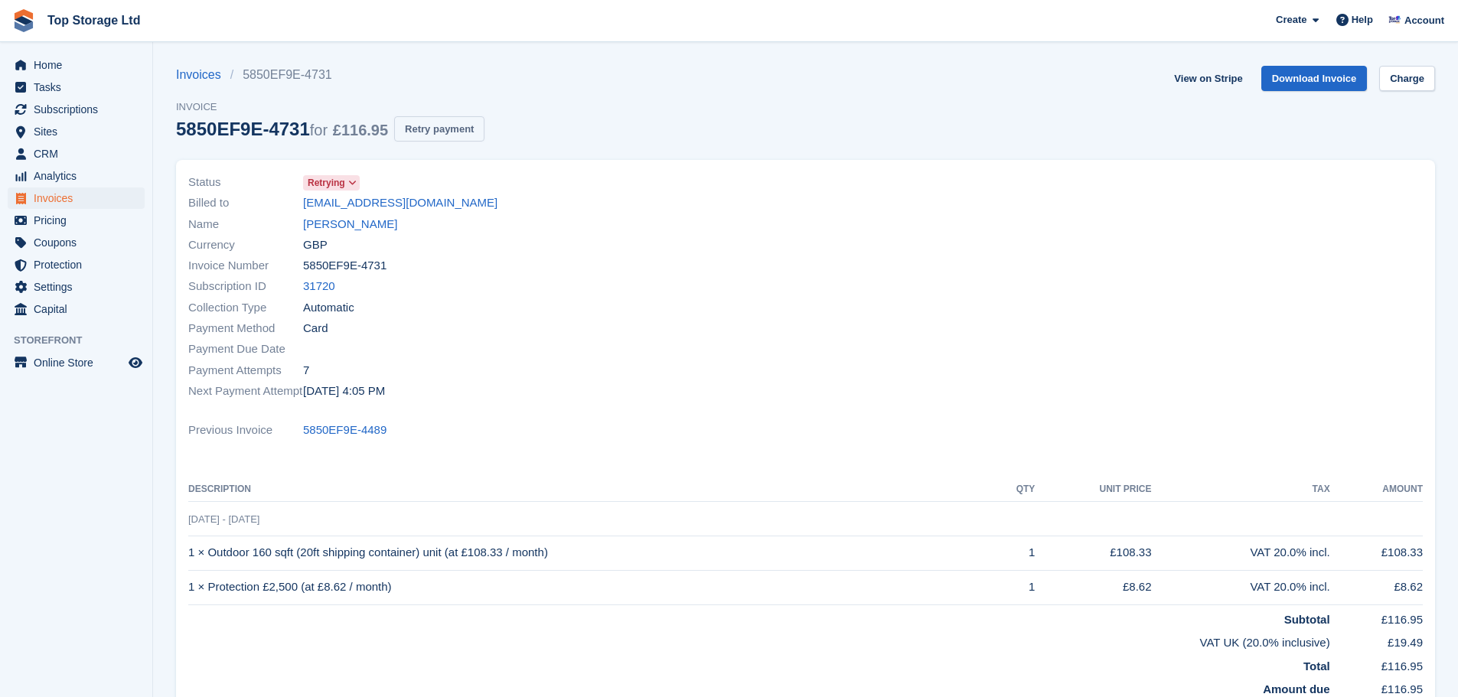
click at [444, 137] on button "Retry payment" at bounding box center [439, 128] width 90 height 25
click at [1231, 80] on link "View on Stripe" at bounding box center [1208, 78] width 80 height 25
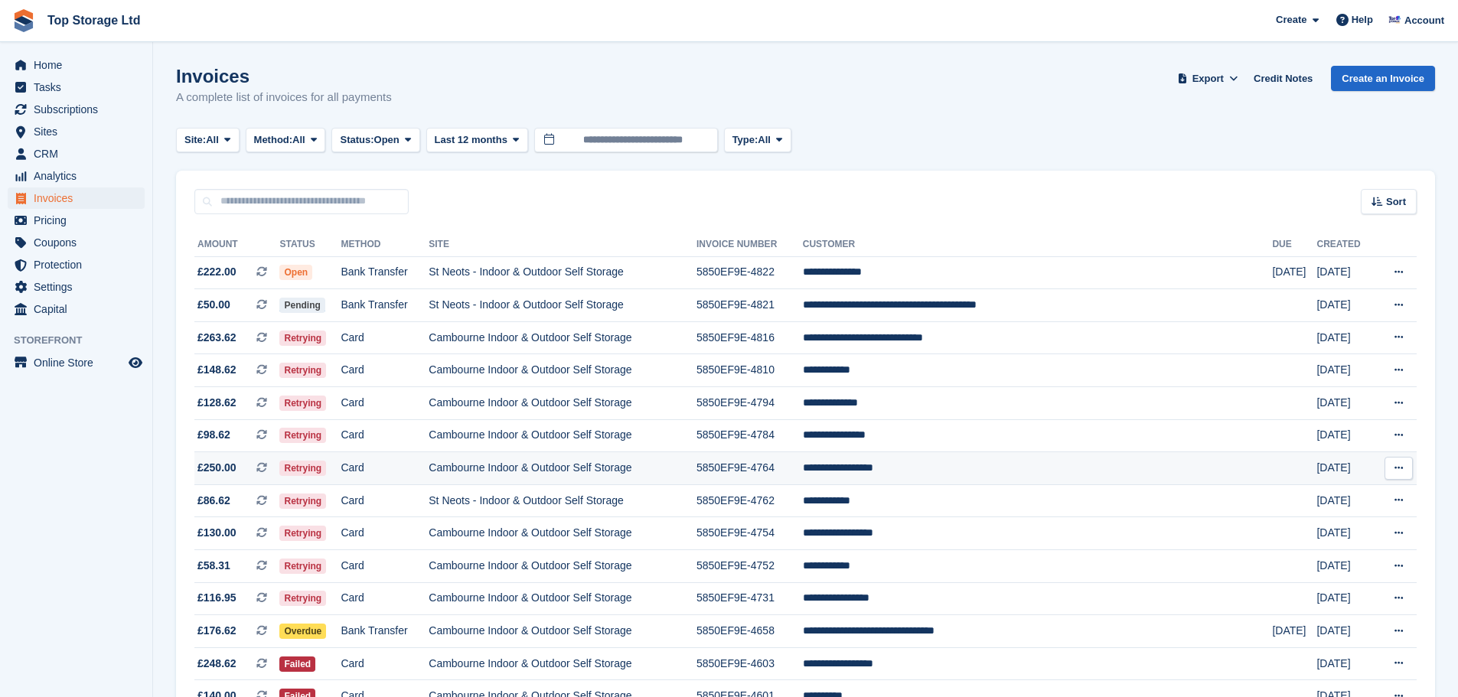
scroll to position [153, 0]
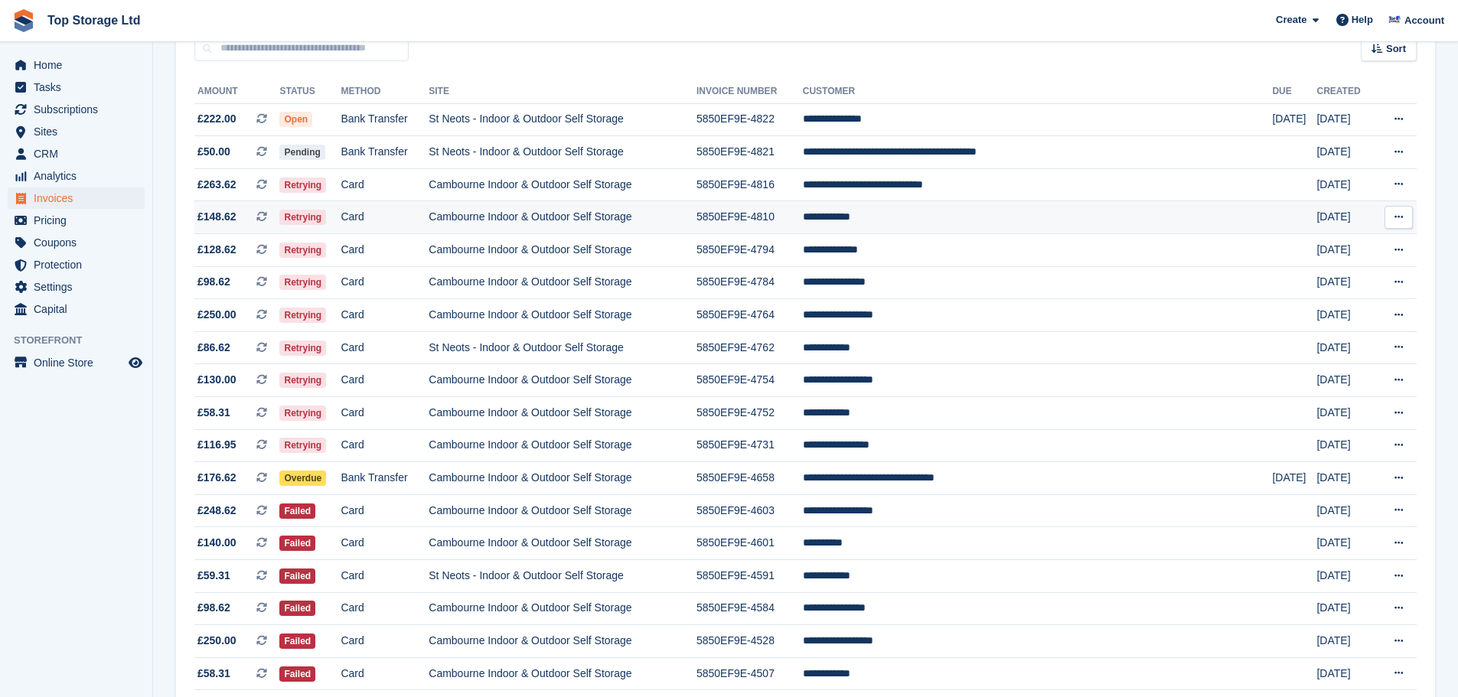
click at [604, 220] on td "Cambourne Indoor & Outdoor Self Storage" at bounding box center [562, 217] width 268 height 33
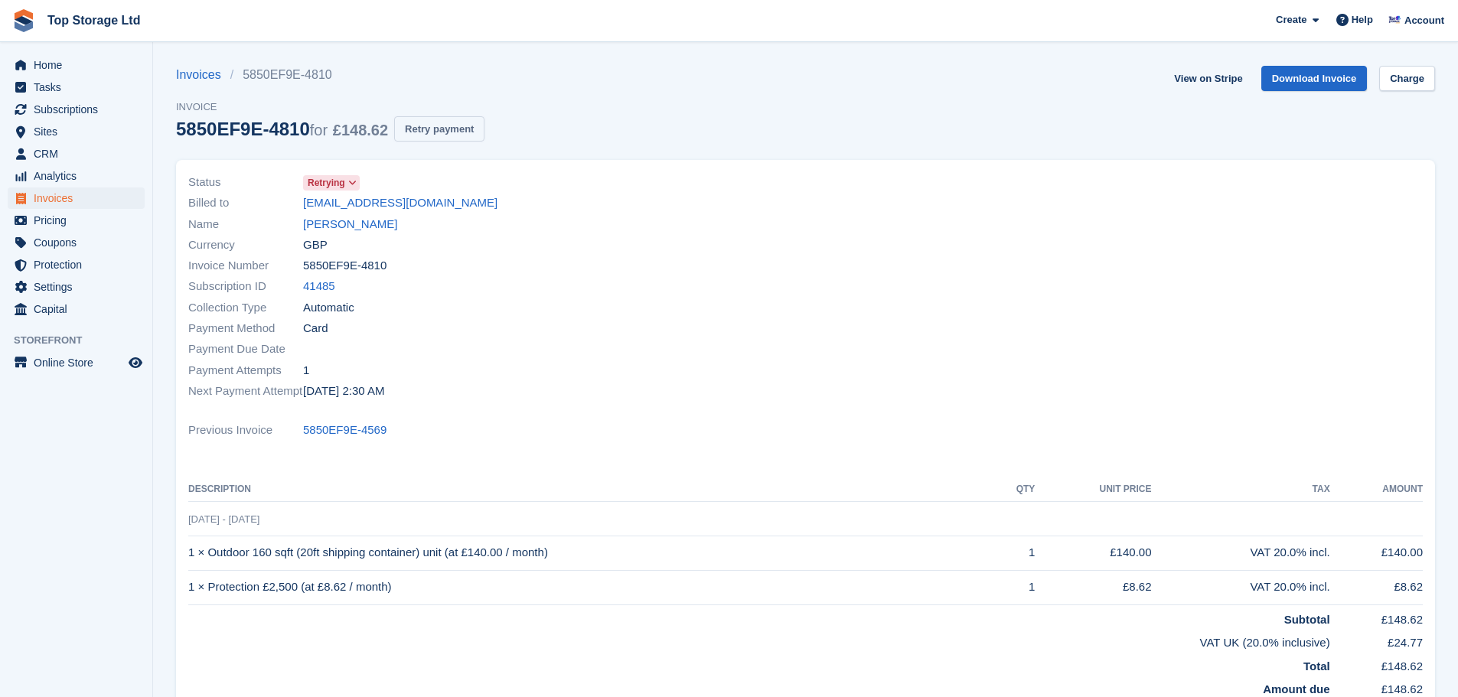
click at [426, 135] on button "Retry payment" at bounding box center [439, 128] width 90 height 25
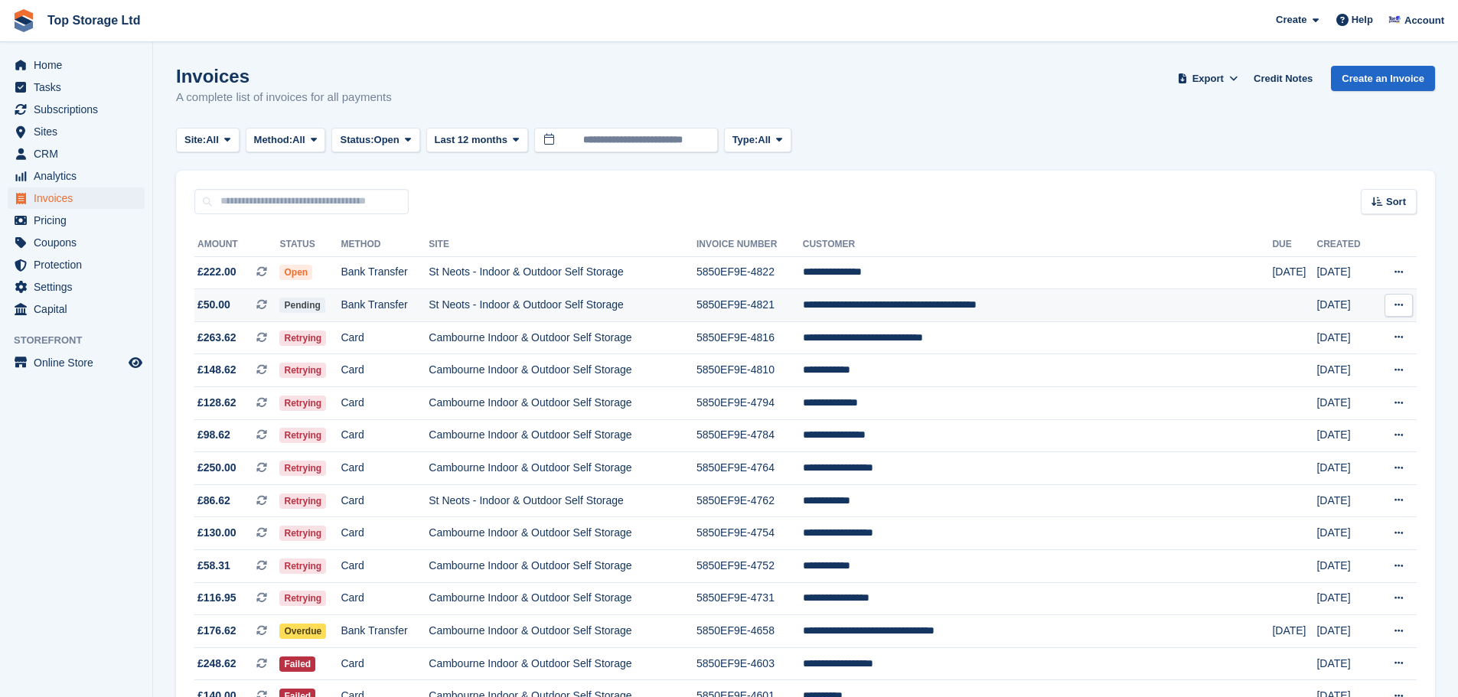
scroll to position [153, 0]
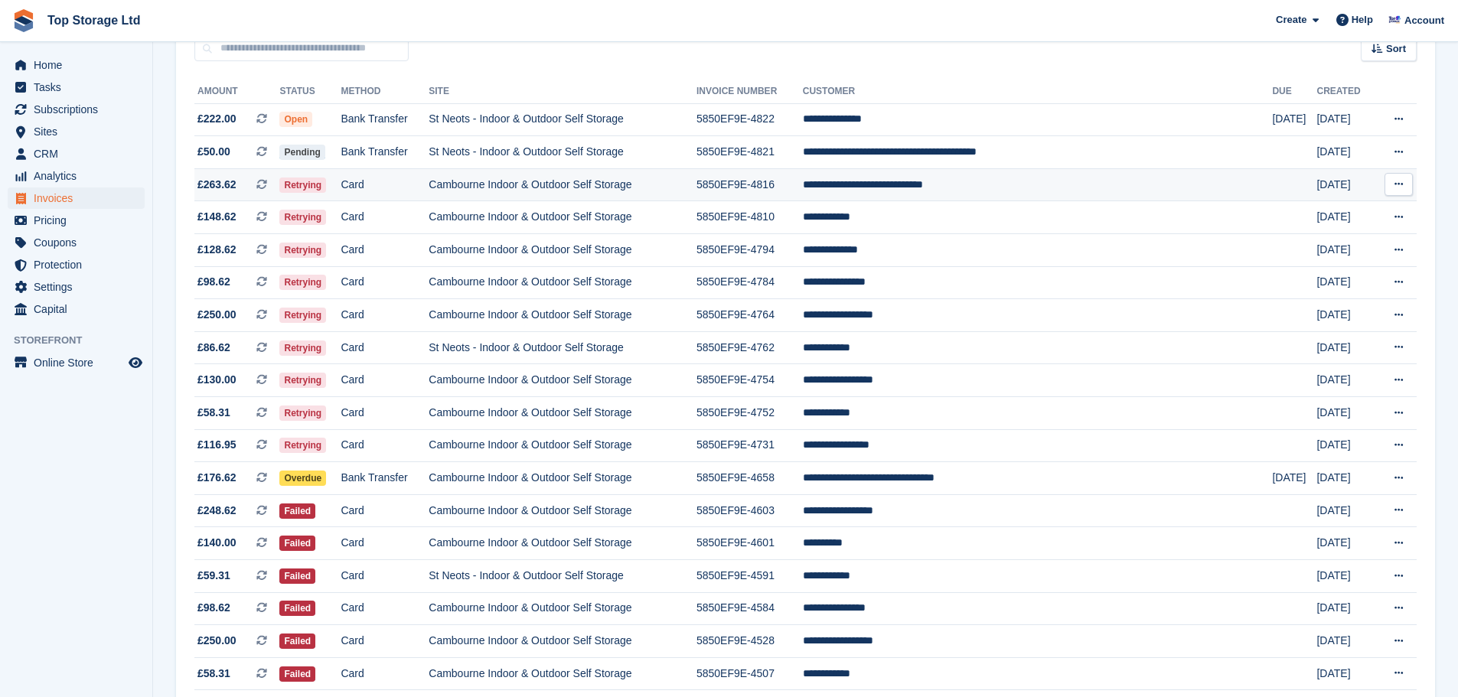
click at [616, 190] on td "Cambourne Indoor & Outdoor Self Storage" at bounding box center [562, 184] width 268 height 33
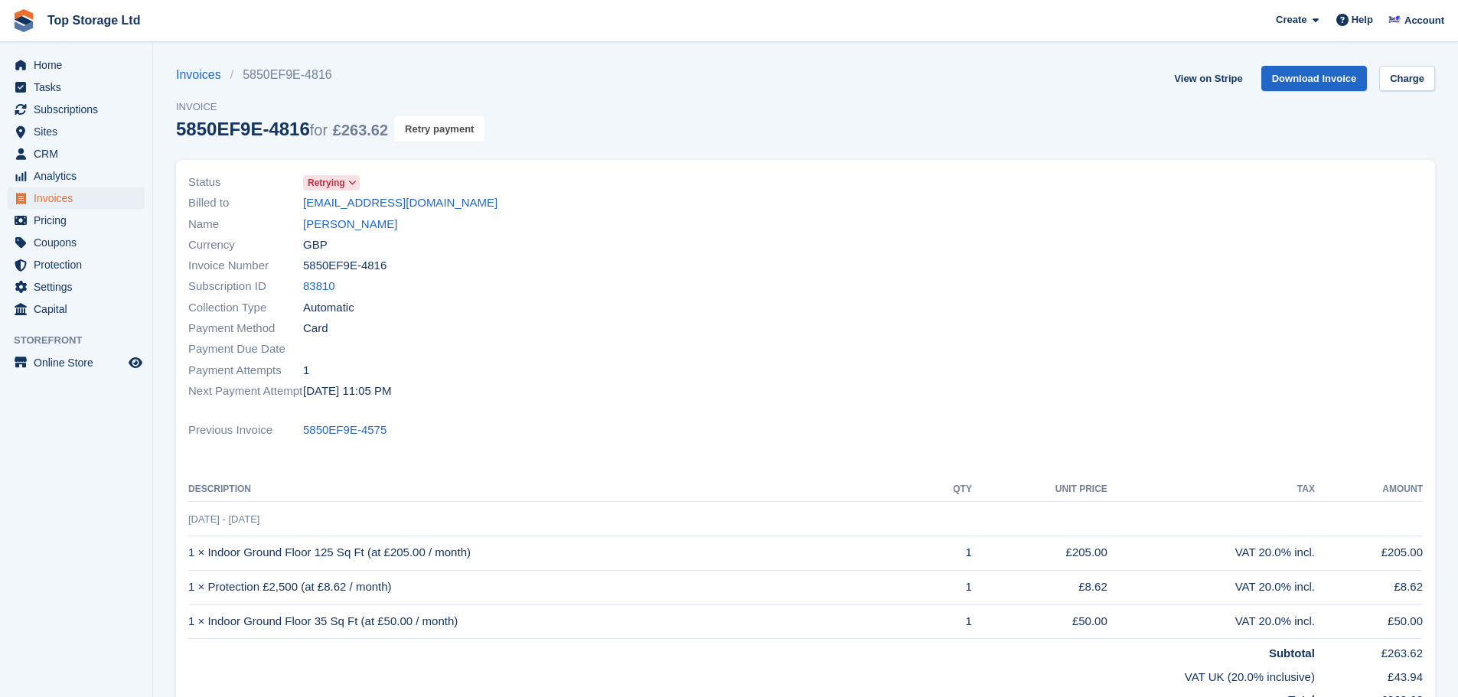
drag, startPoint x: 447, startPoint y: 132, endPoint x: 807, endPoint y: 57, distance: 368.1
click at [447, 132] on button "Retry payment" at bounding box center [439, 128] width 90 height 25
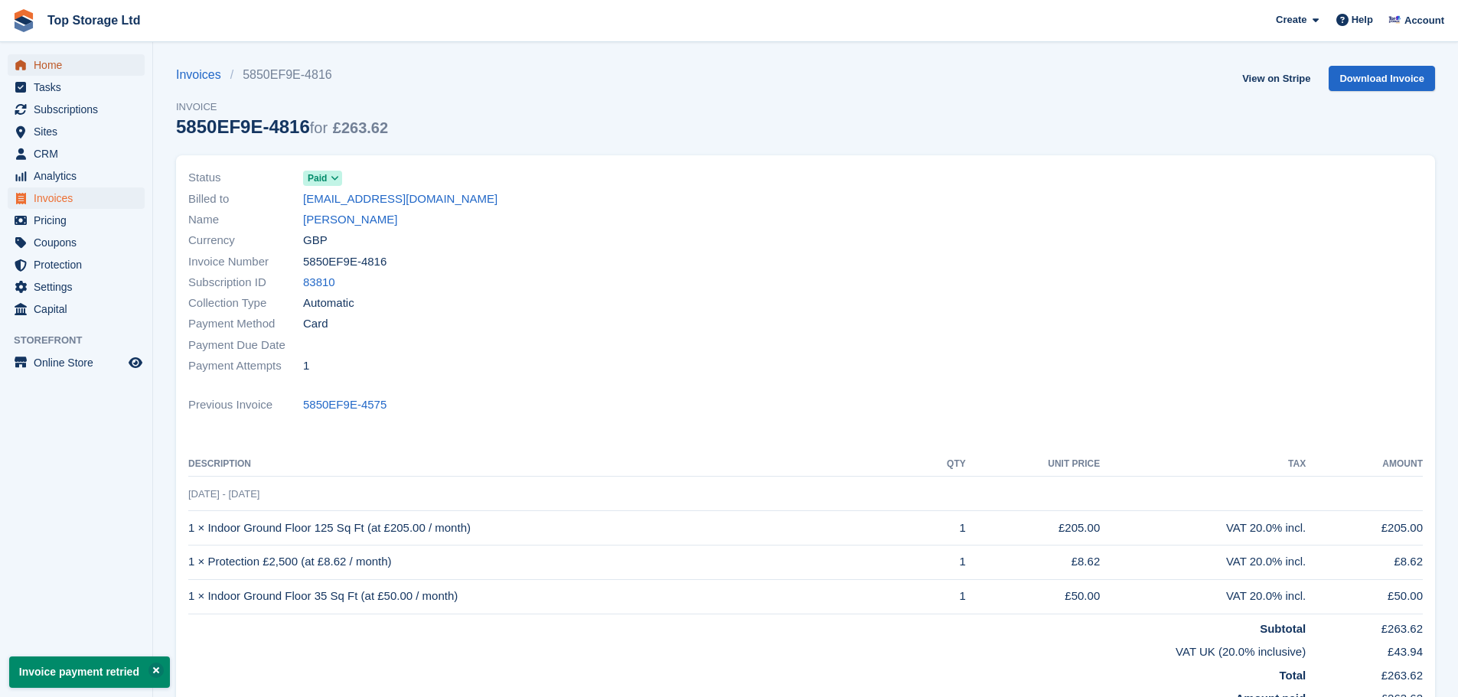
click at [51, 61] on span "Home" at bounding box center [80, 64] width 92 height 21
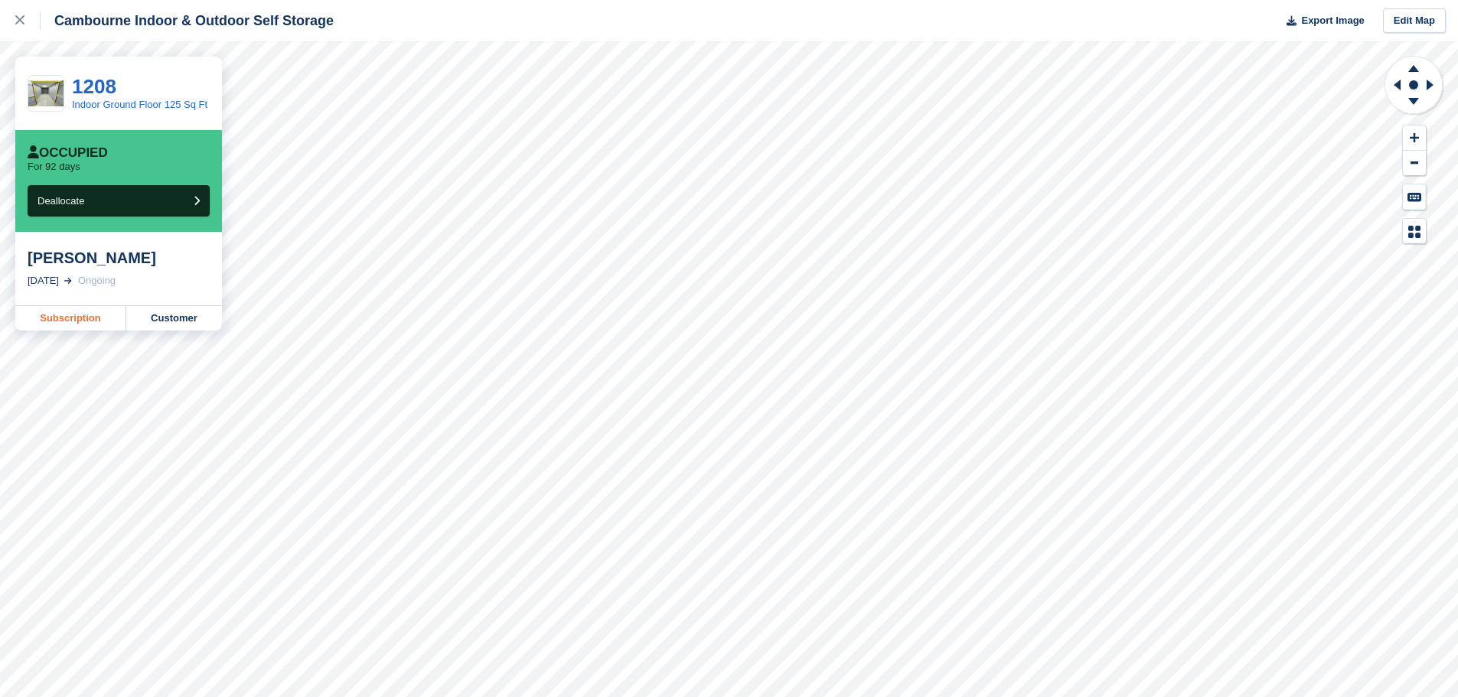
click at [66, 331] on link "Subscription" at bounding box center [70, 318] width 111 height 24
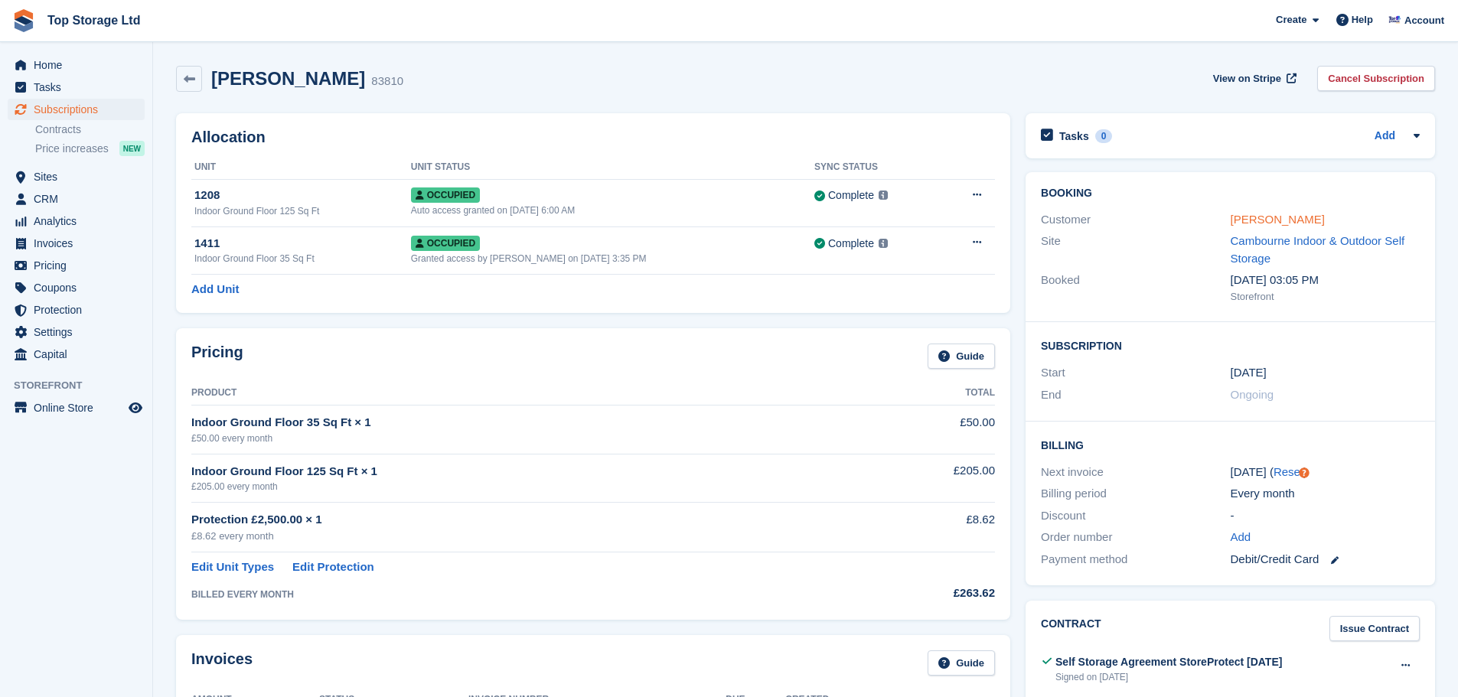
click at [1324, 218] on link "Victor Manuel Gonzalez-Theobald" at bounding box center [1277, 219] width 94 height 13
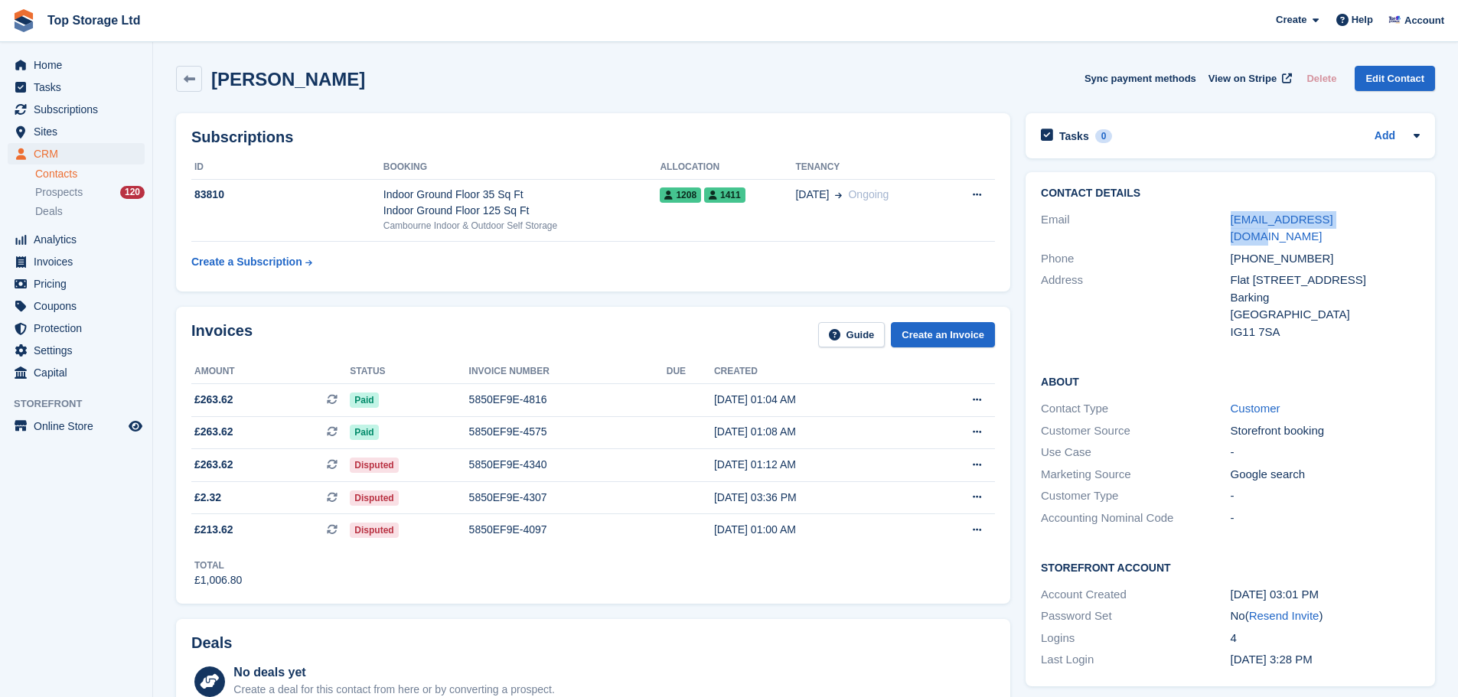
drag, startPoint x: 1377, startPoint y: 219, endPoint x: 1220, endPoint y: 219, distance: 156.8
click at [1220, 219] on div "Email victor8a@hotmail.com" at bounding box center [1230, 228] width 379 height 39
copy div "victor8a@hotmail.com"
click at [59, 67] on span "Home" at bounding box center [80, 64] width 92 height 21
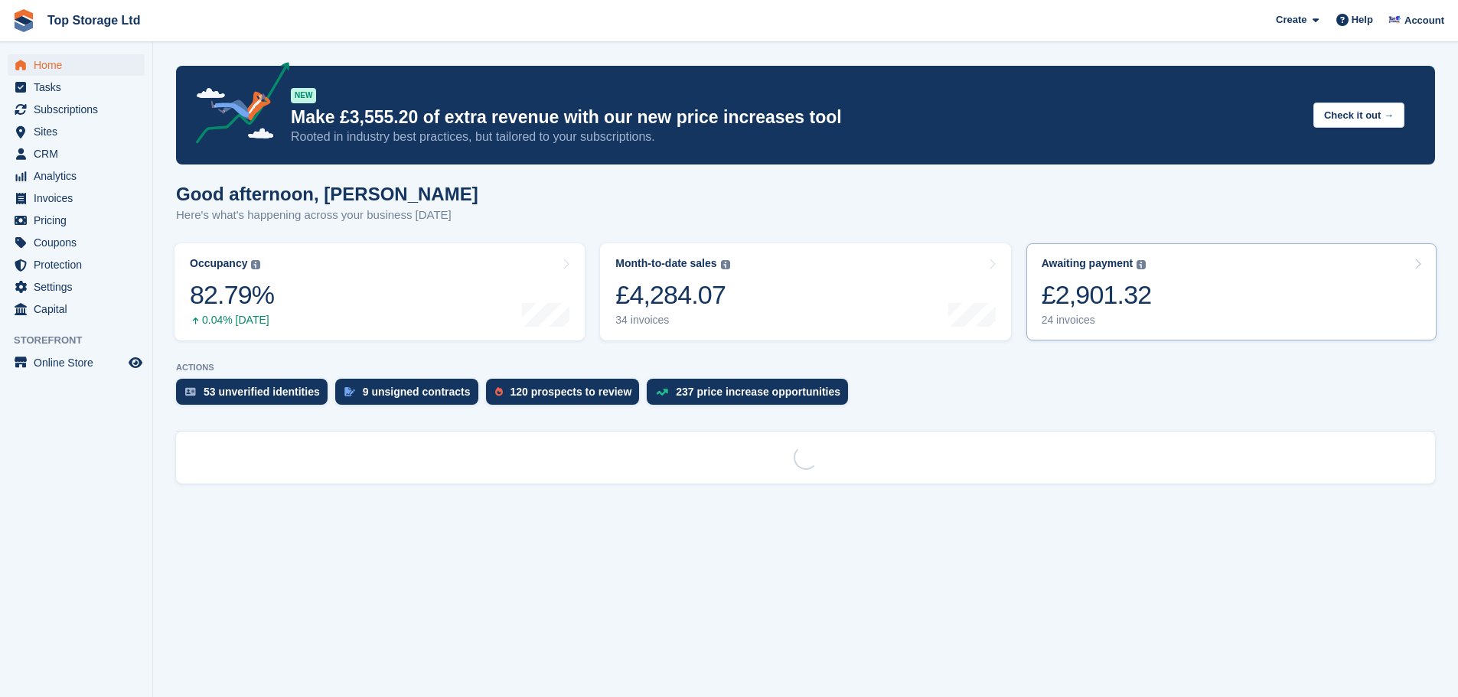
click at [1173, 300] on link "Awaiting payment The total outstanding balance on all open invoices. £2,901.32 …" at bounding box center [1231, 291] width 410 height 97
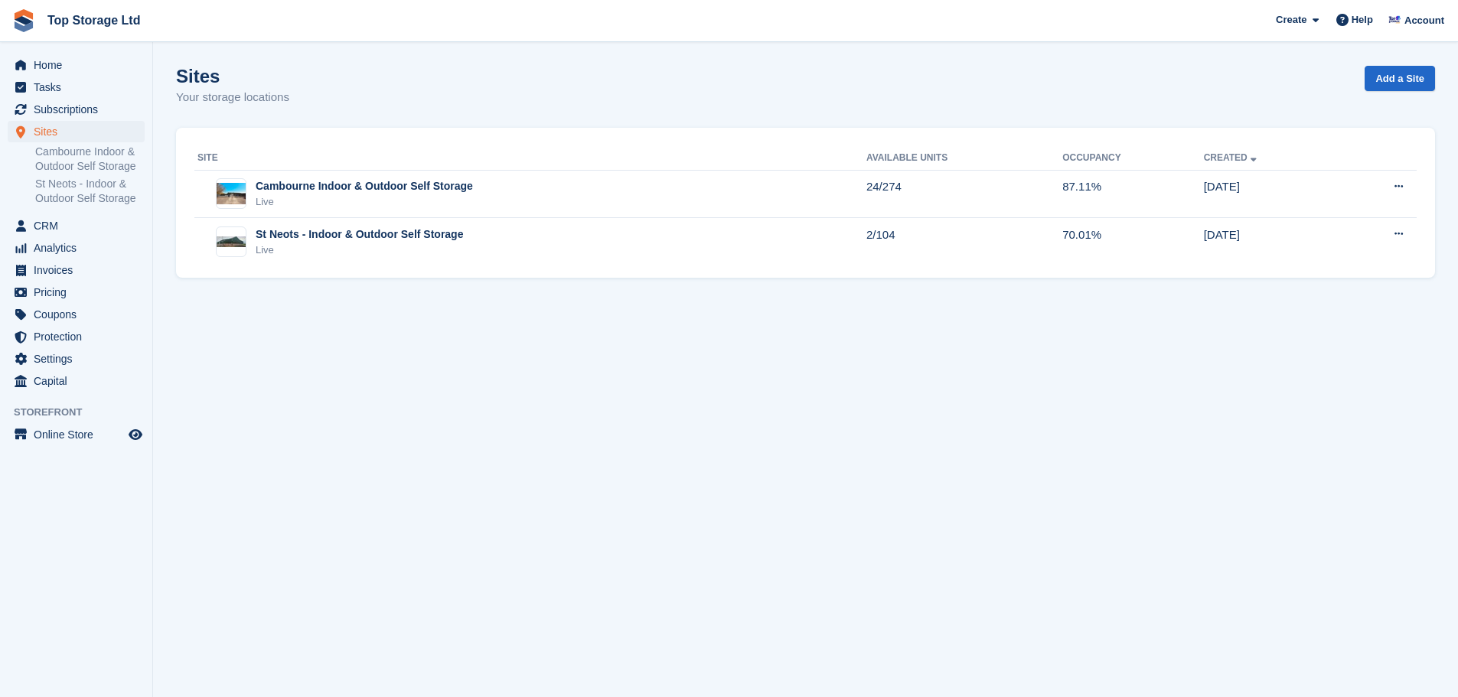
click at [318, 232] on div "St Neots - Indoor & Outdoor Self Storage" at bounding box center [359, 234] width 207 height 16
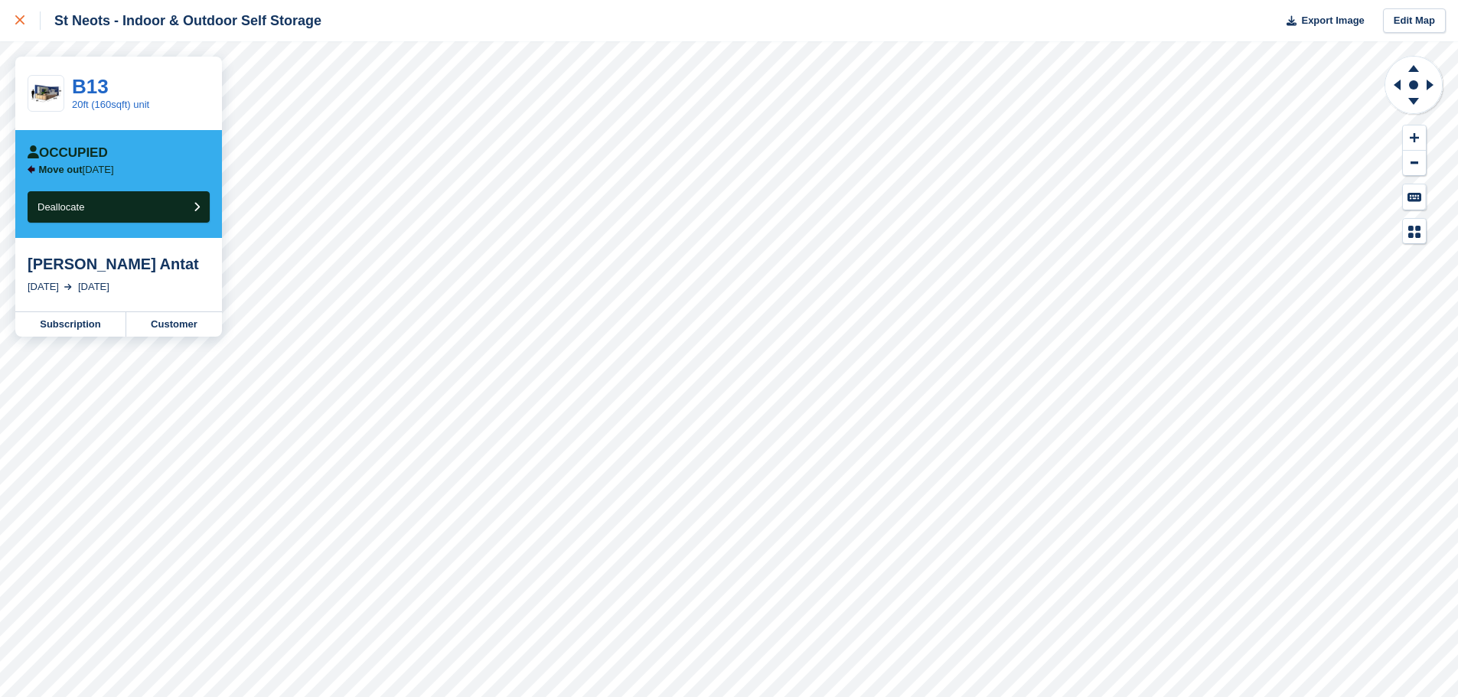
click at [15, 24] on link at bounding box center [20, 20] width 41 height 41
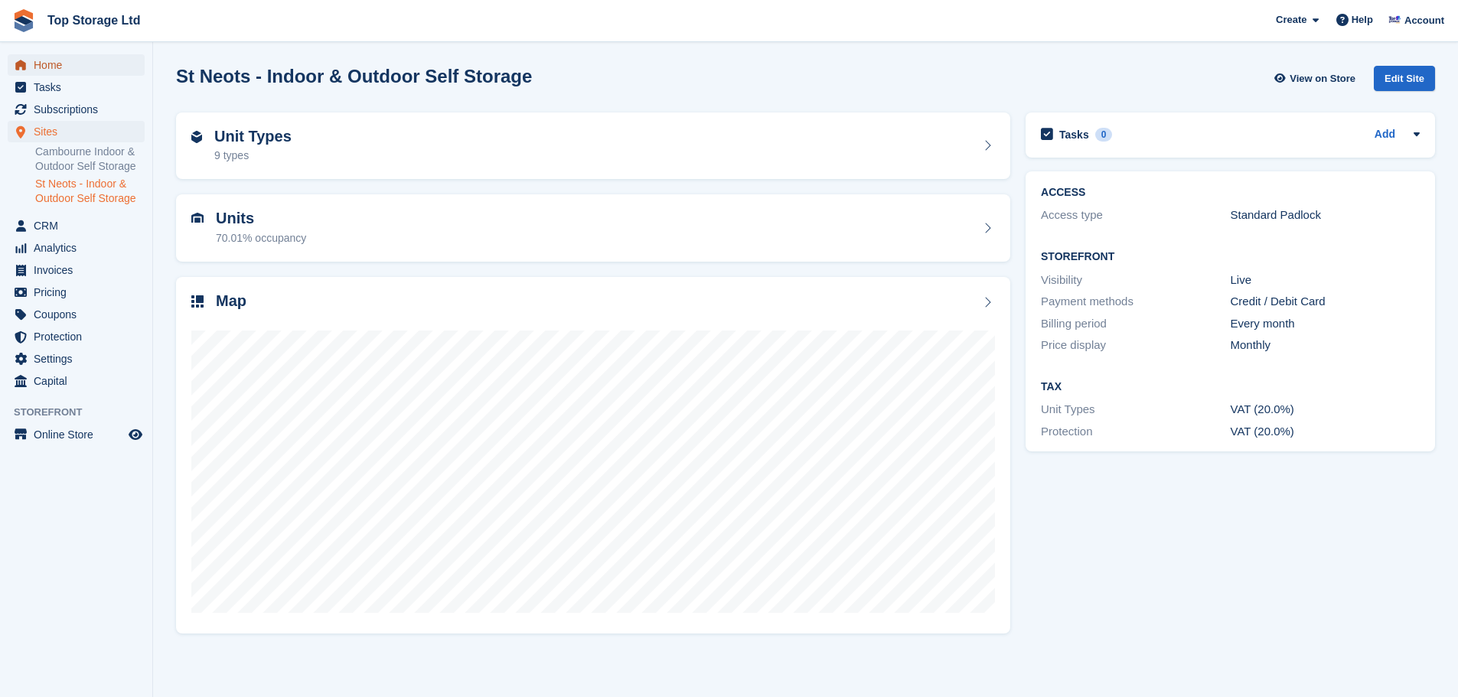
click at [49, 66] on span "Home" at bounding box center [80, 64] width 92 height 21
